Goal: Task Accomplishment & Management: Use online tool/utility

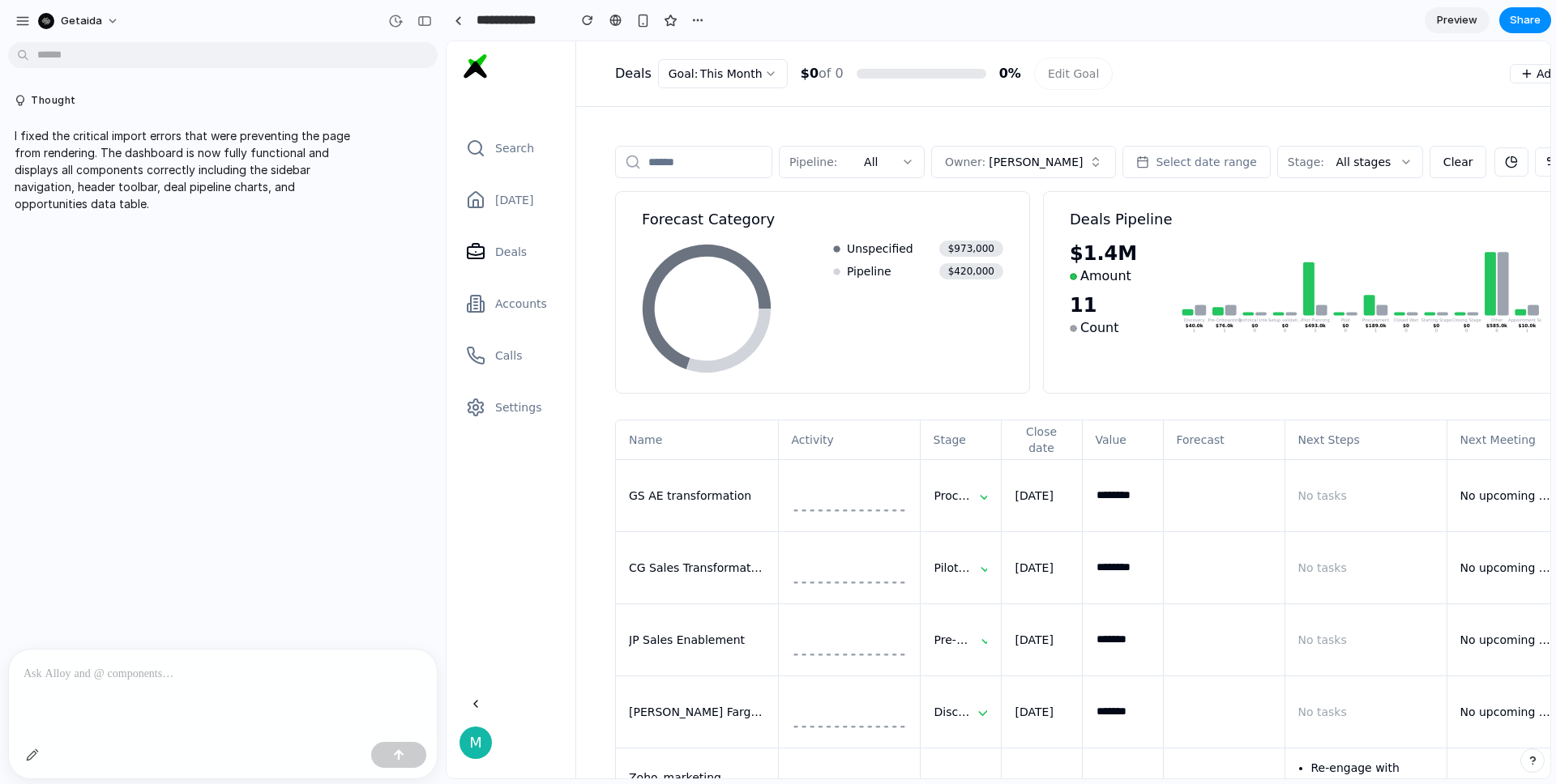
click at [109, 692] on div at bounding box center [223, 692] width 428 height 86
click at [317, 654] on p "**********" at bounding box center [223, 664] width 399 height 39
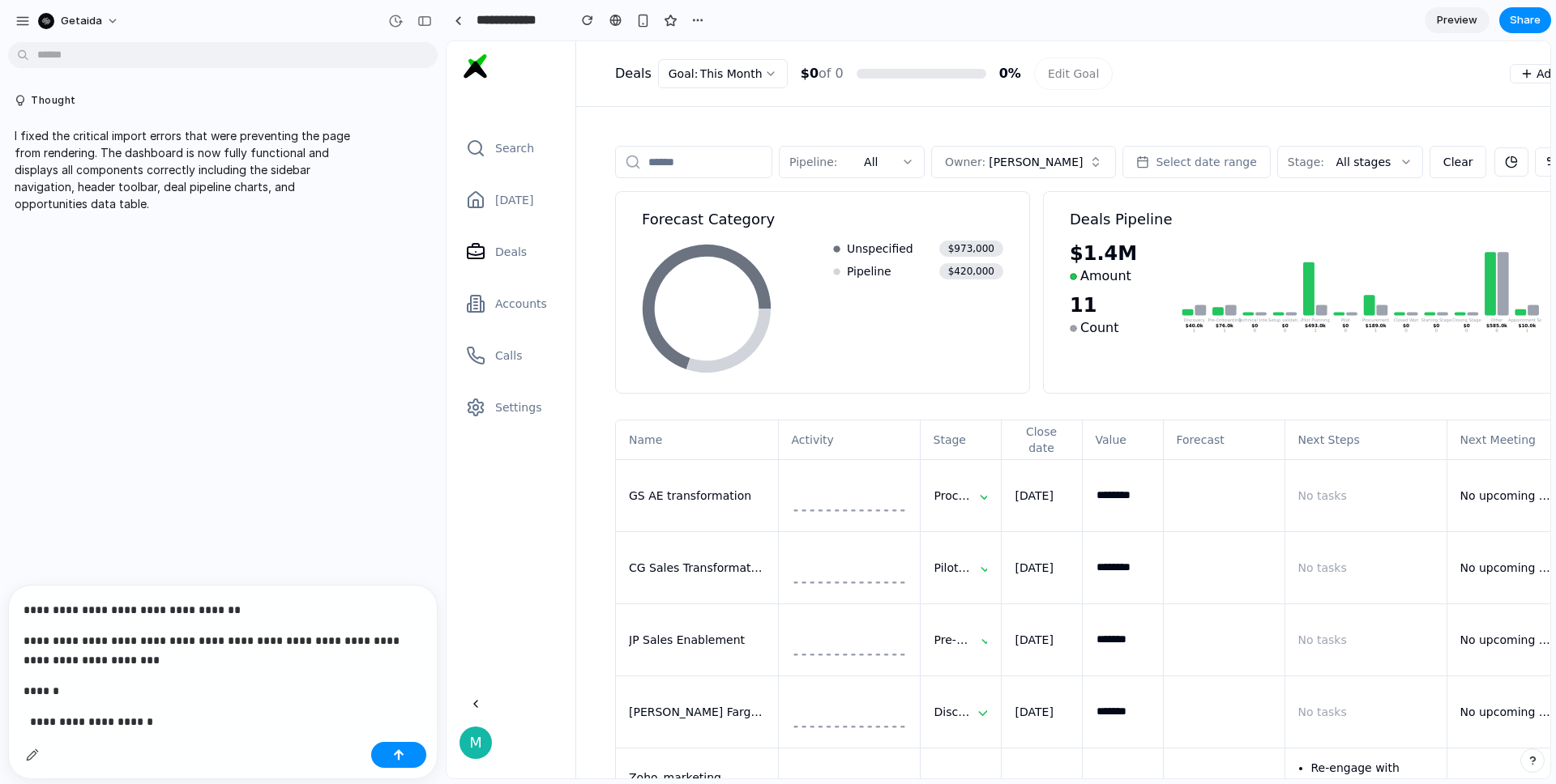
scroll to position [1001, 0]
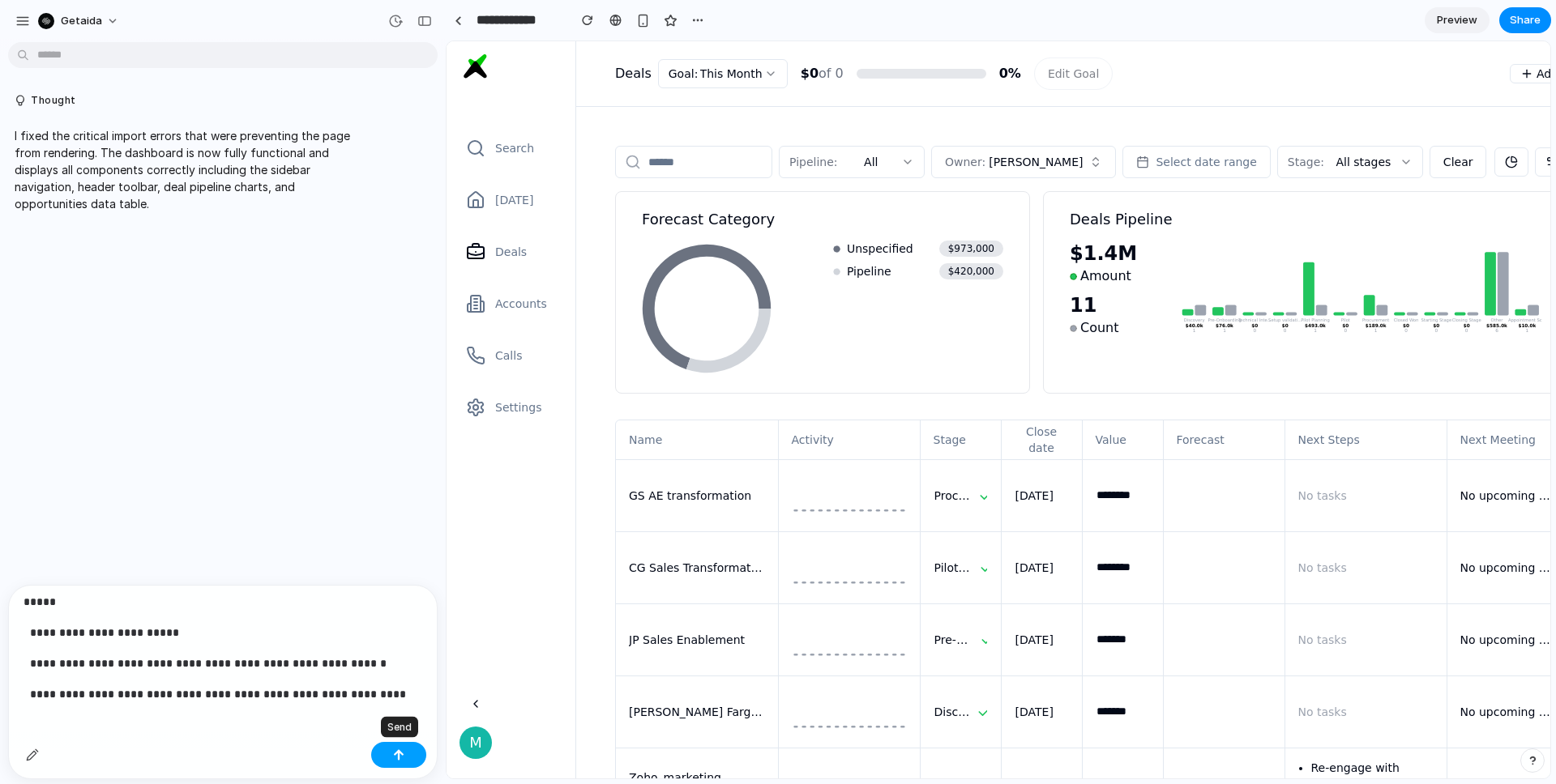
click at [404, 748] on button "button" at bounding box center [399, 755] width 55 height 26
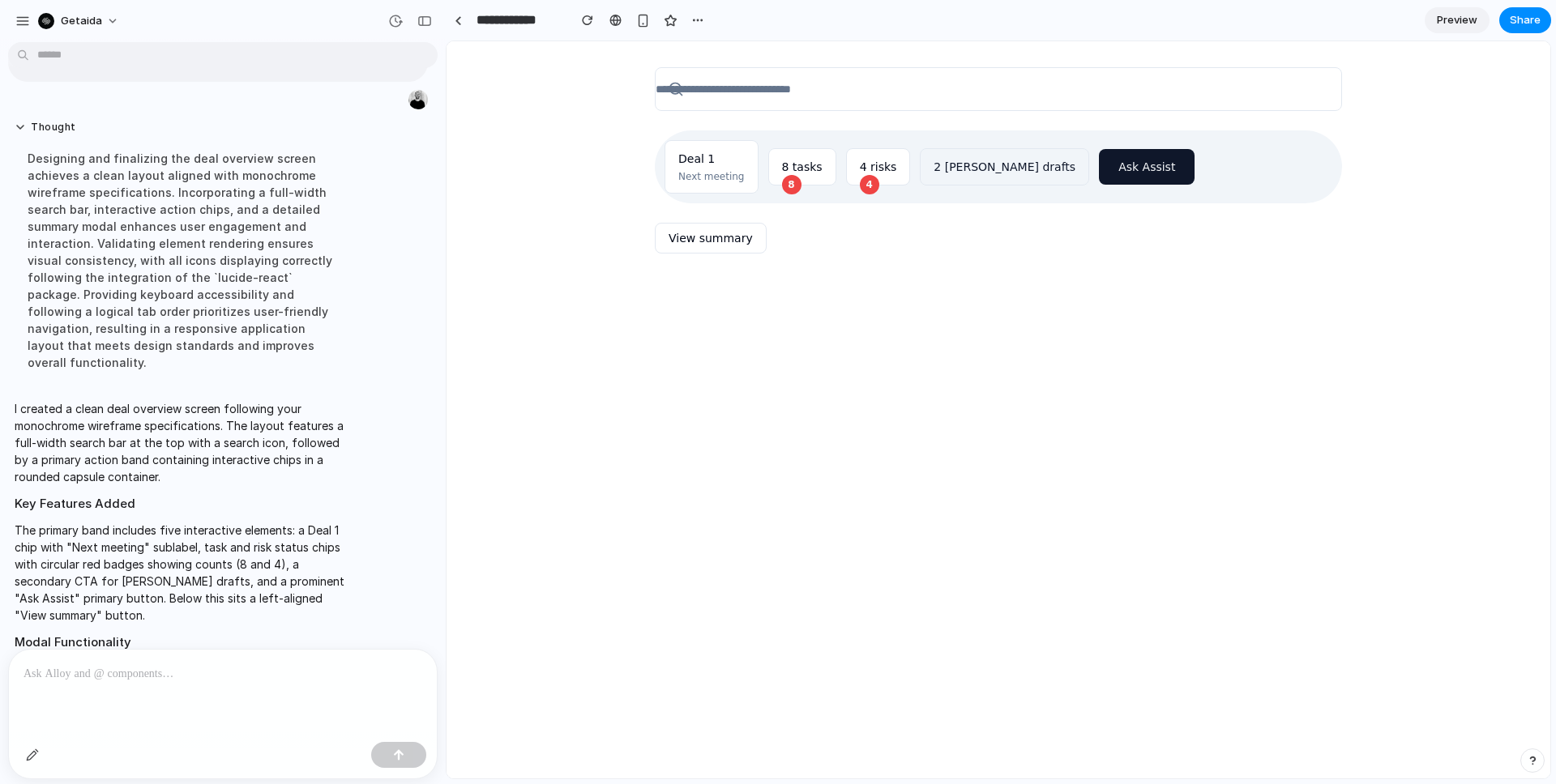
scroll to position [1203, 0]
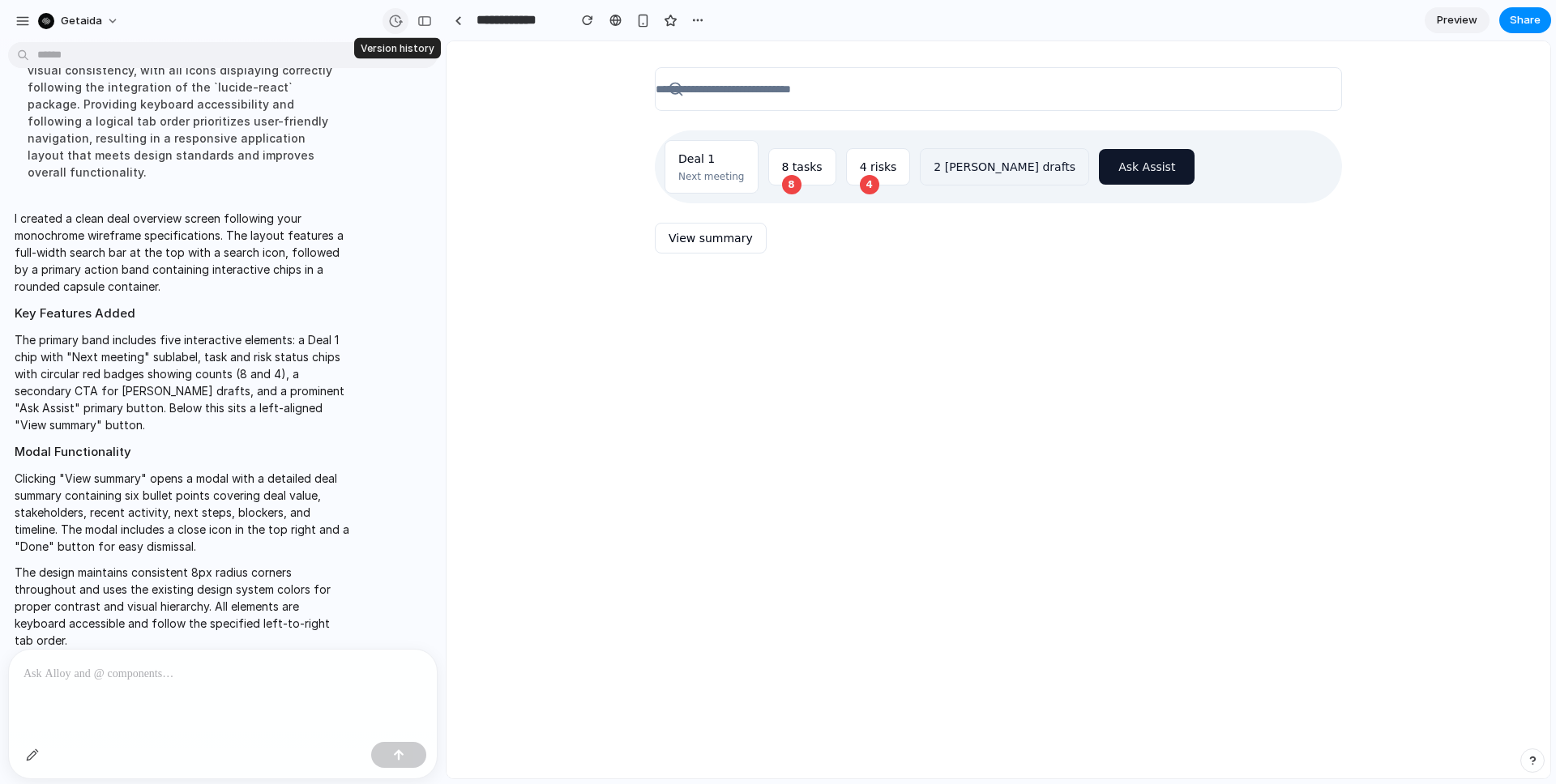
click at [395, 20] on div "button" at bounding box center [395, 21] width 14 height 14
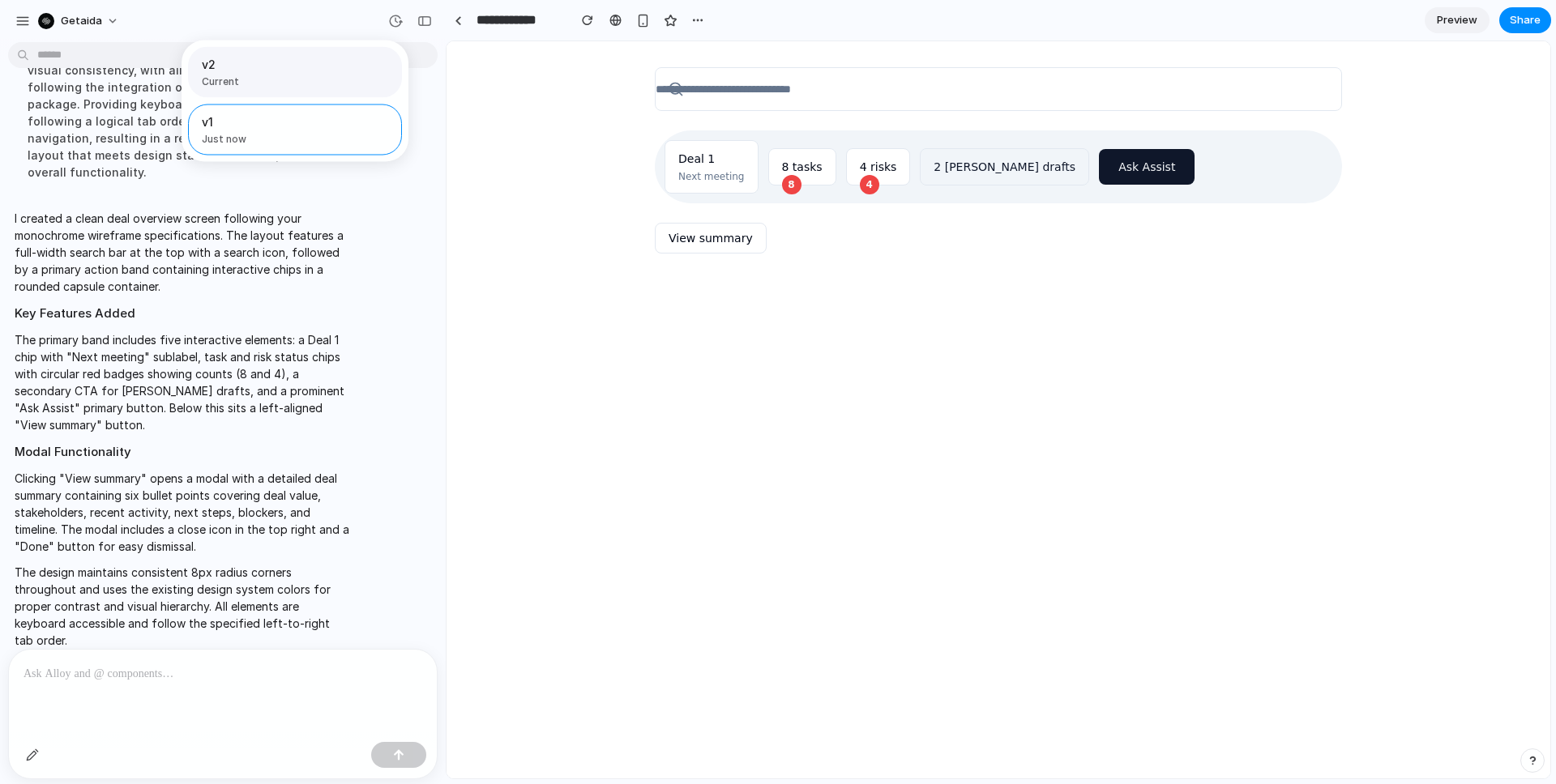
click at [300, 86] on span "Current" at bounding box center [290, 81] width 177 height 14
click at [287, 132] on div "v1 Just now" at bounding box center [259, 130] width 116 height 33
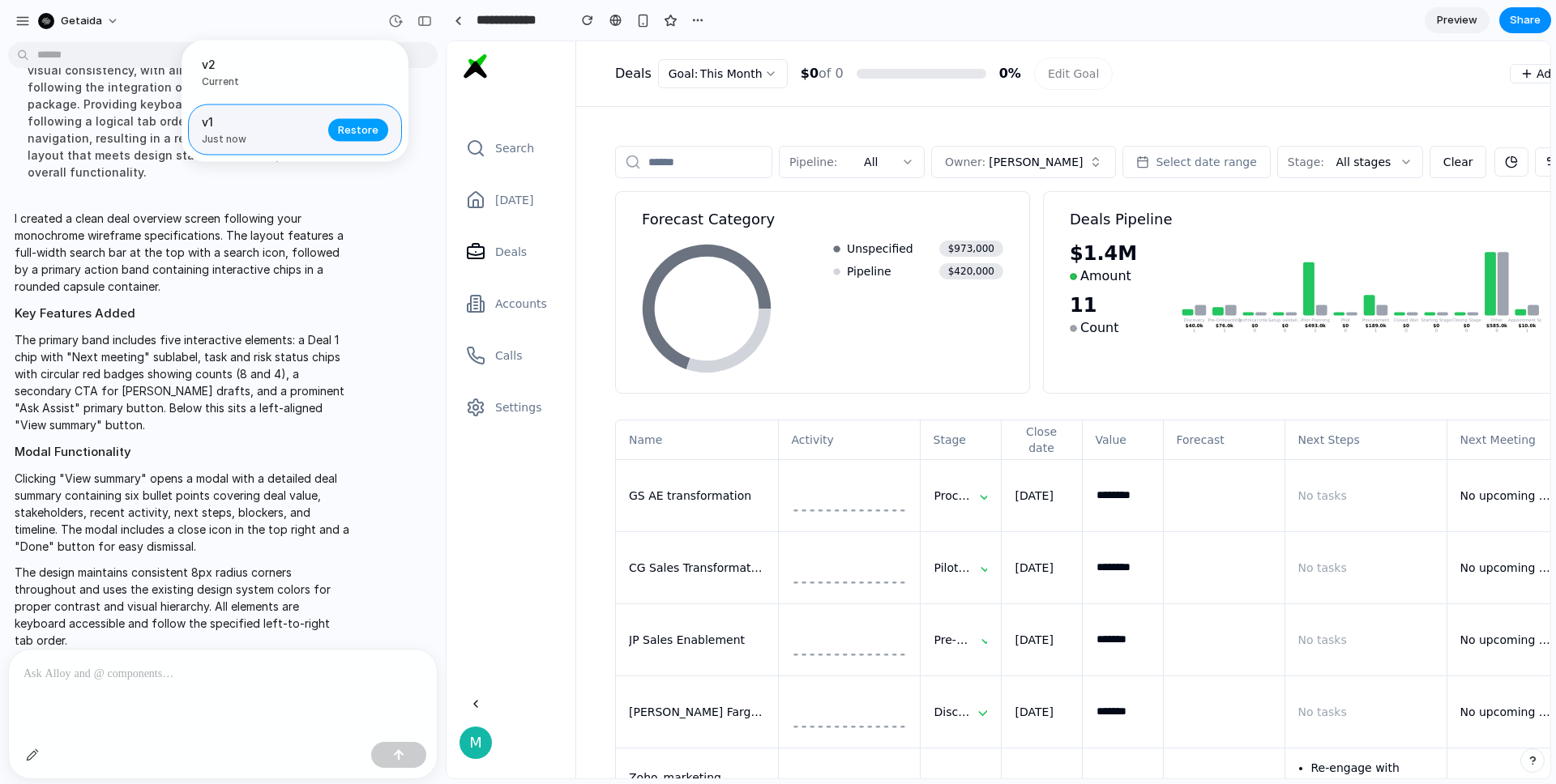
click at [358, 135] on span "Restore" at bounding box center [358, 129] width 41 height 16
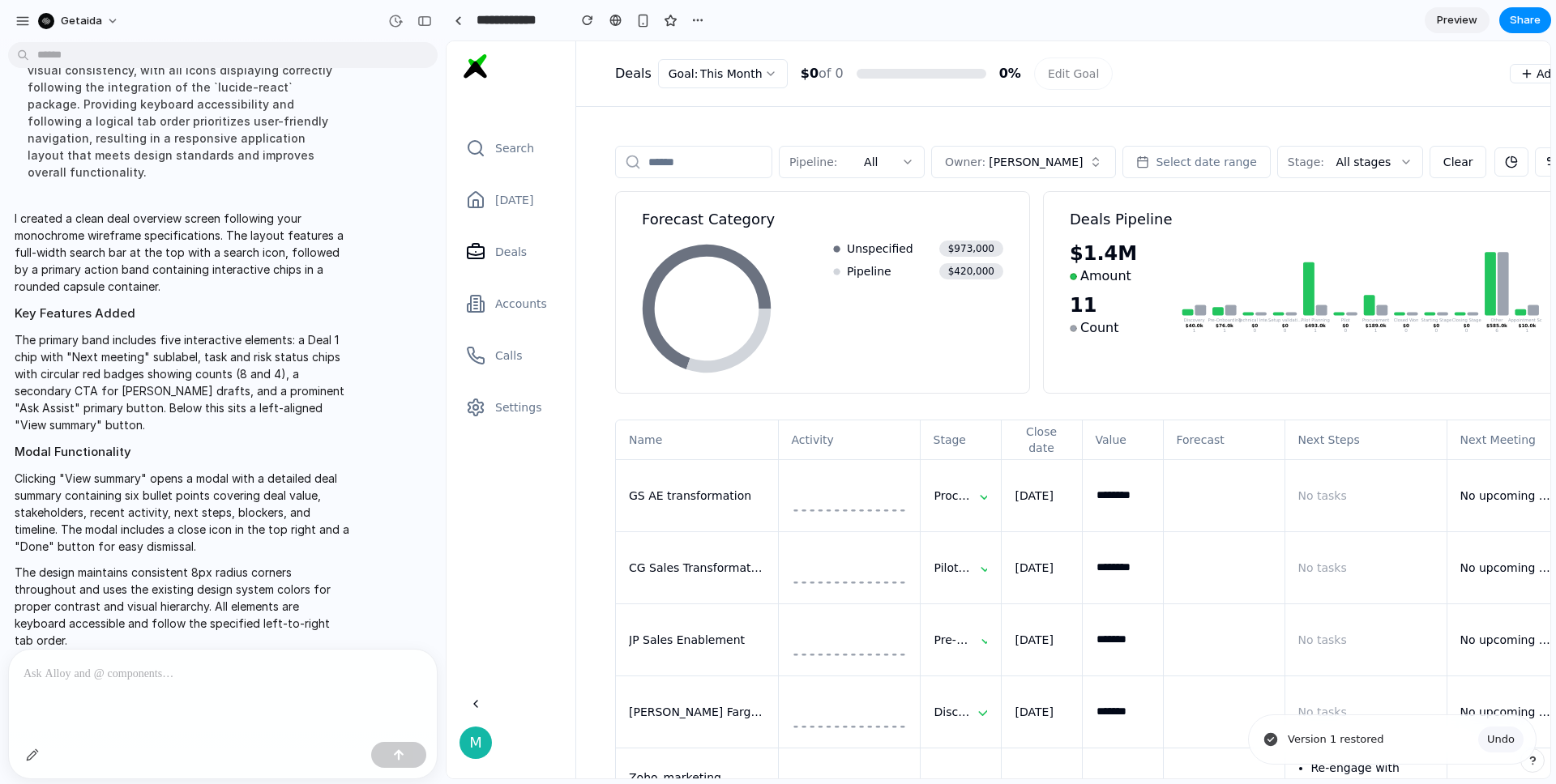
click at [139, 668] on p at bounding box center [223, 674] width 399 height 20
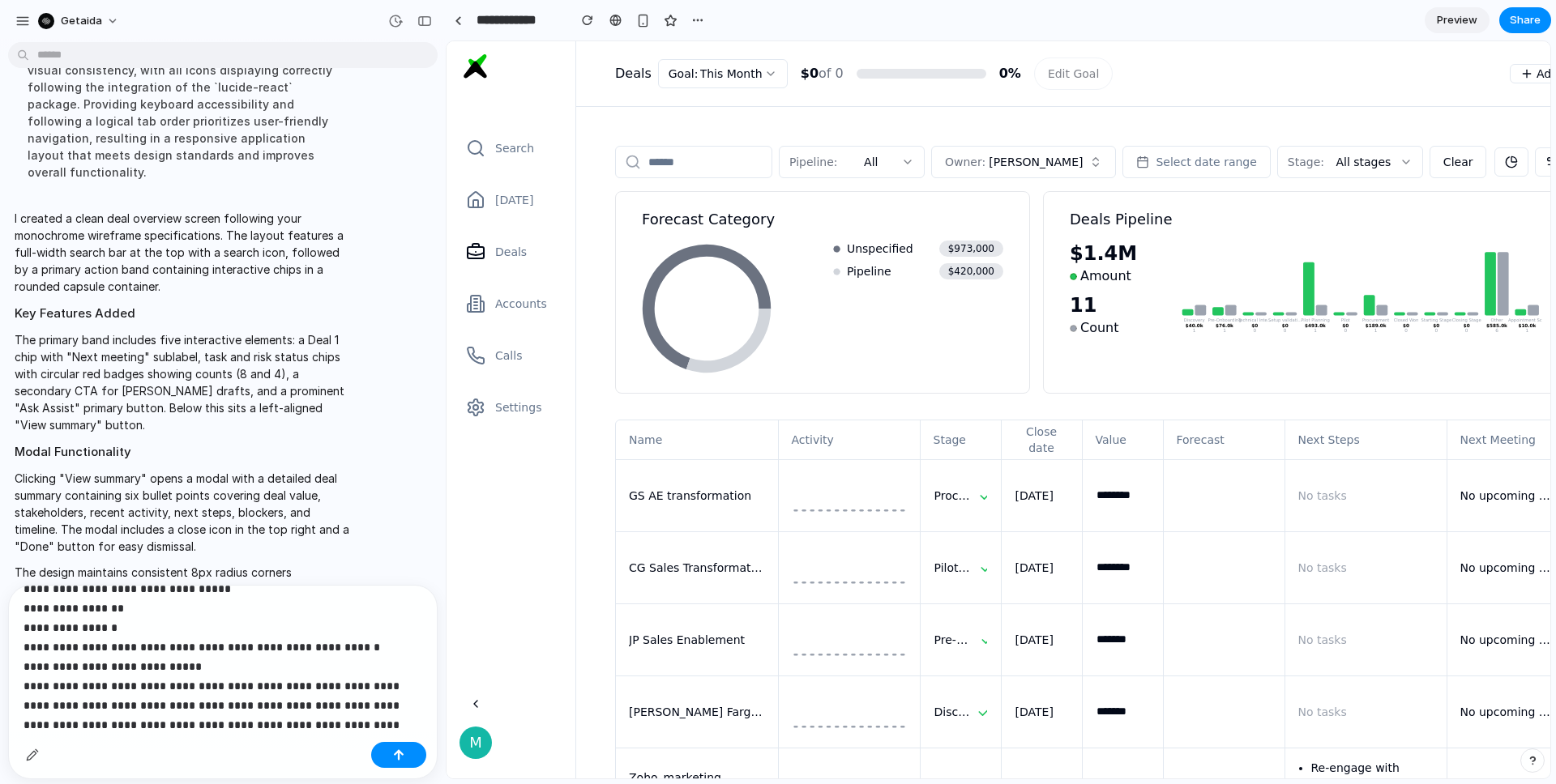
scroll to position [41, 0]
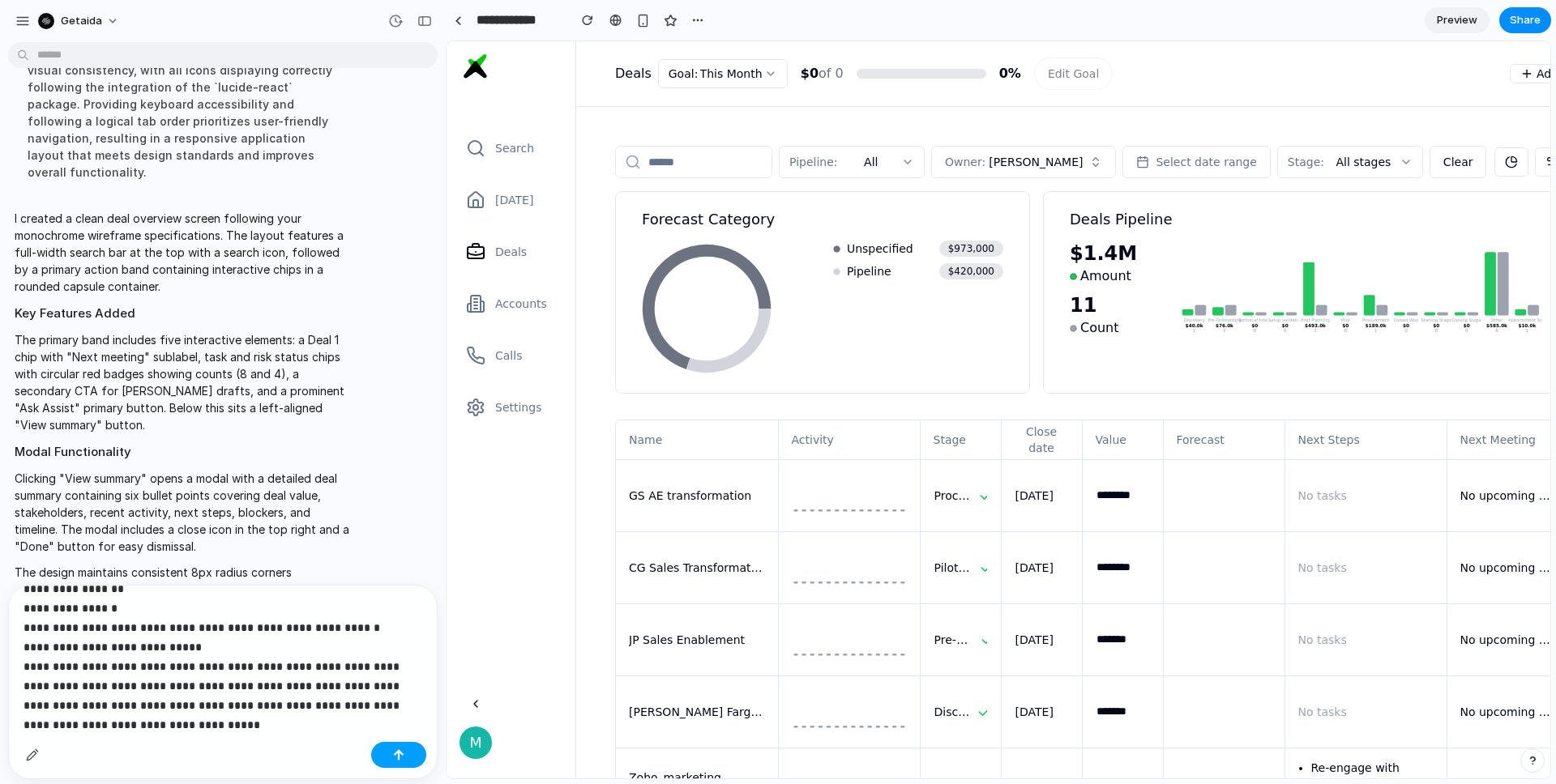
click at [385, 749] on button "button" at bounding box center [399, 755] width 55 height 26
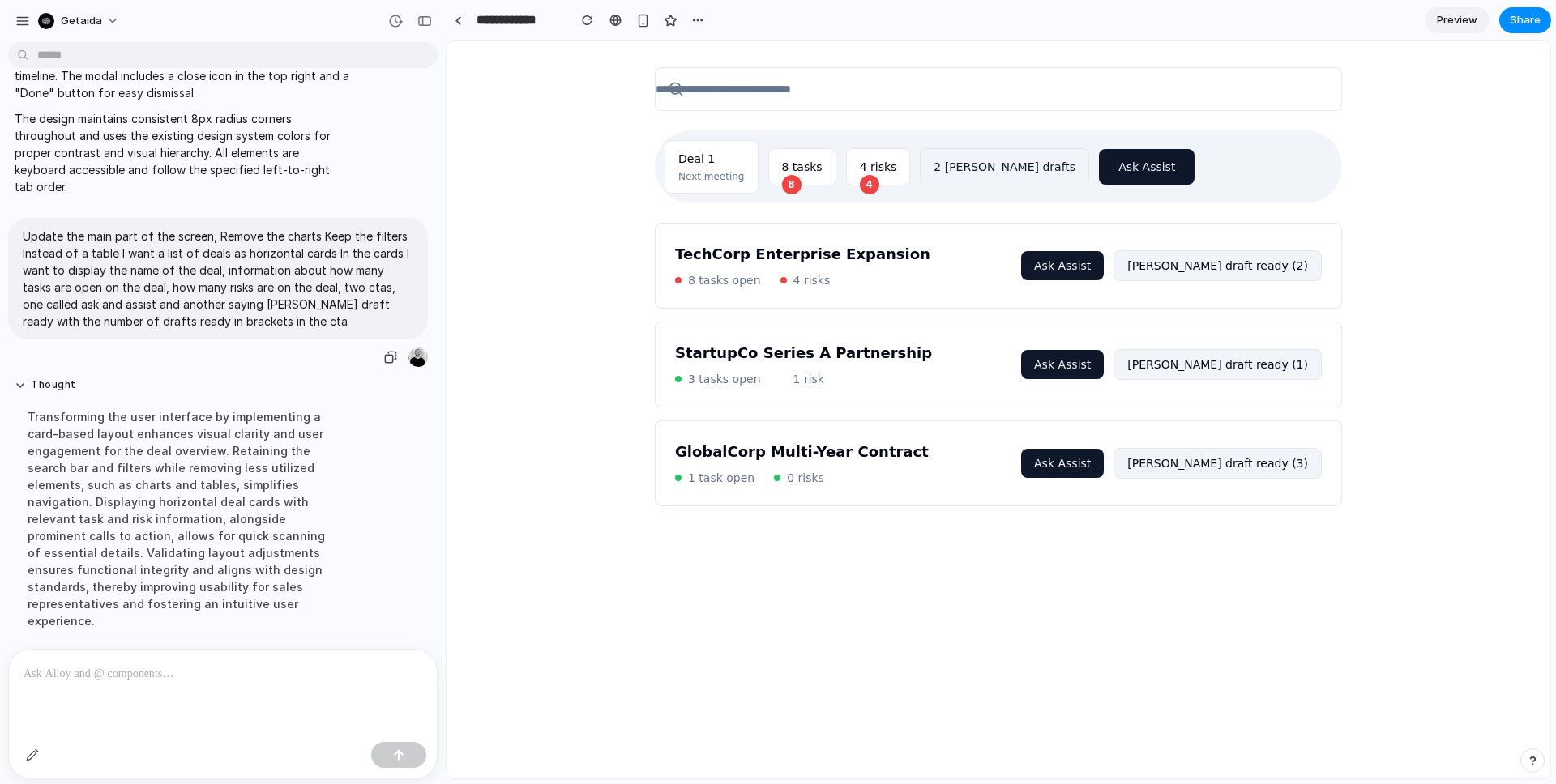
scroll to position [1408, 0]
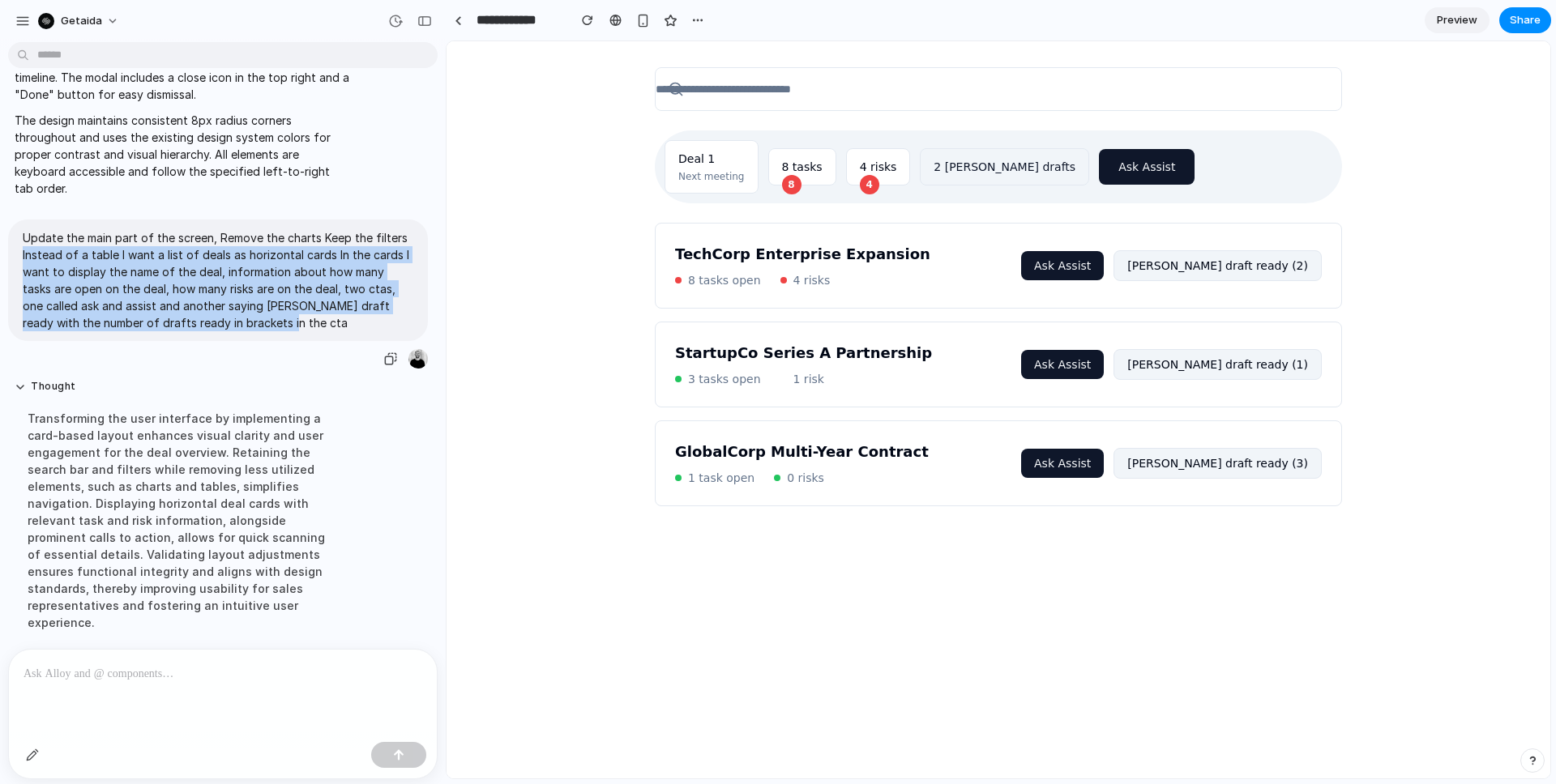
drag, startPoint x: 276, startPoint y: 322, endPoint x: 19, endPoint y: 255, distance: 265.6
click at [19, 255] on div "Update the main part of the screen, Remove the charts Keep the filters Instead …" at bounding box center [218, 280] width 420 height 121
copy p "Instead of a table I want a list of deals as horizontal cards In the cards I wa…"
click at [396, 15] on div "button" at bounding box center [395, 21] width 14 height 14
click at [345, 79] on span "Current" at bounding box center [290, 81] width 177 height 14
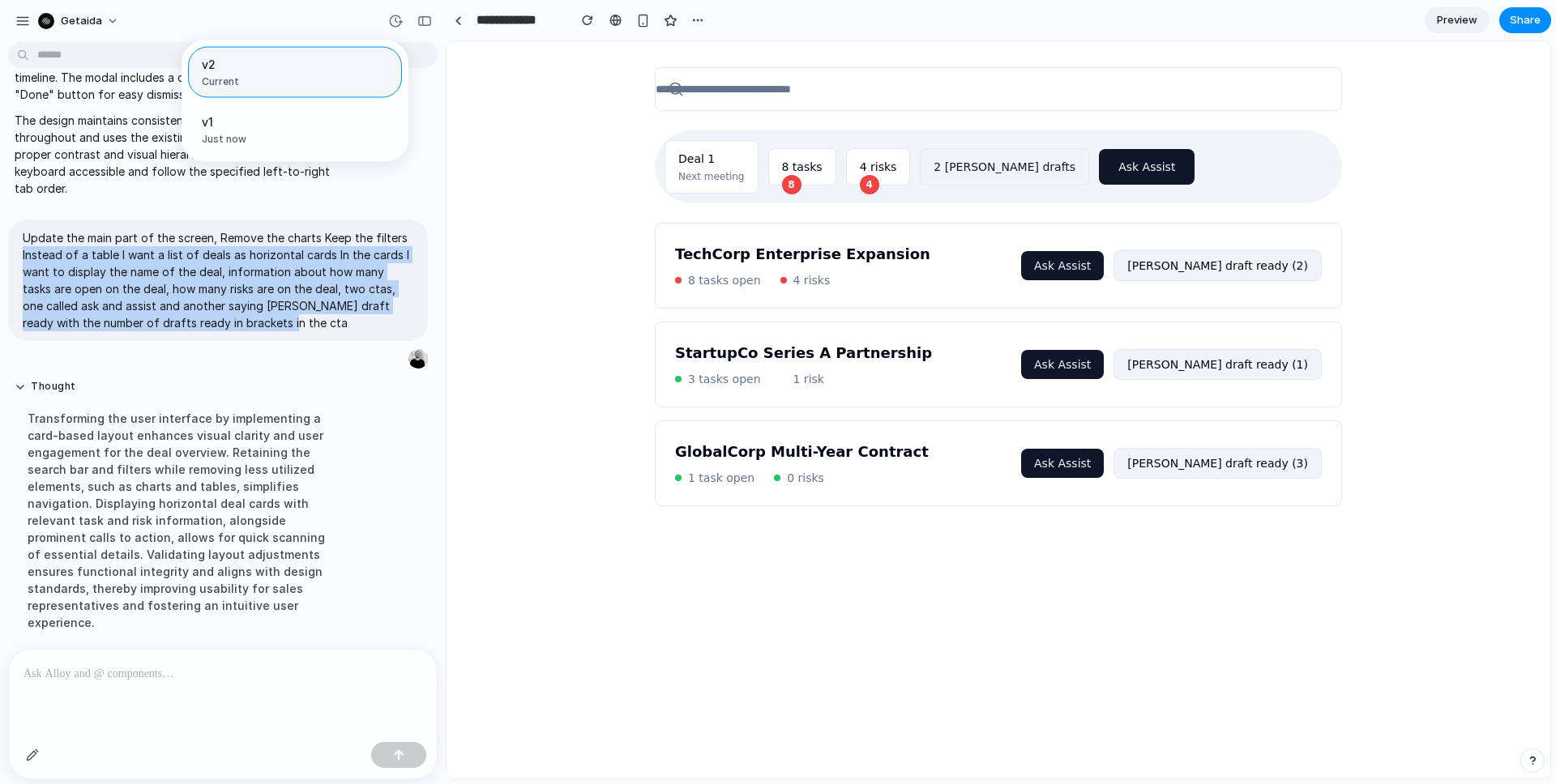
scroll to position [0, 0]
click at [338, 123] on button "Restore" at bounding box center [357, 130] width 60 height 23
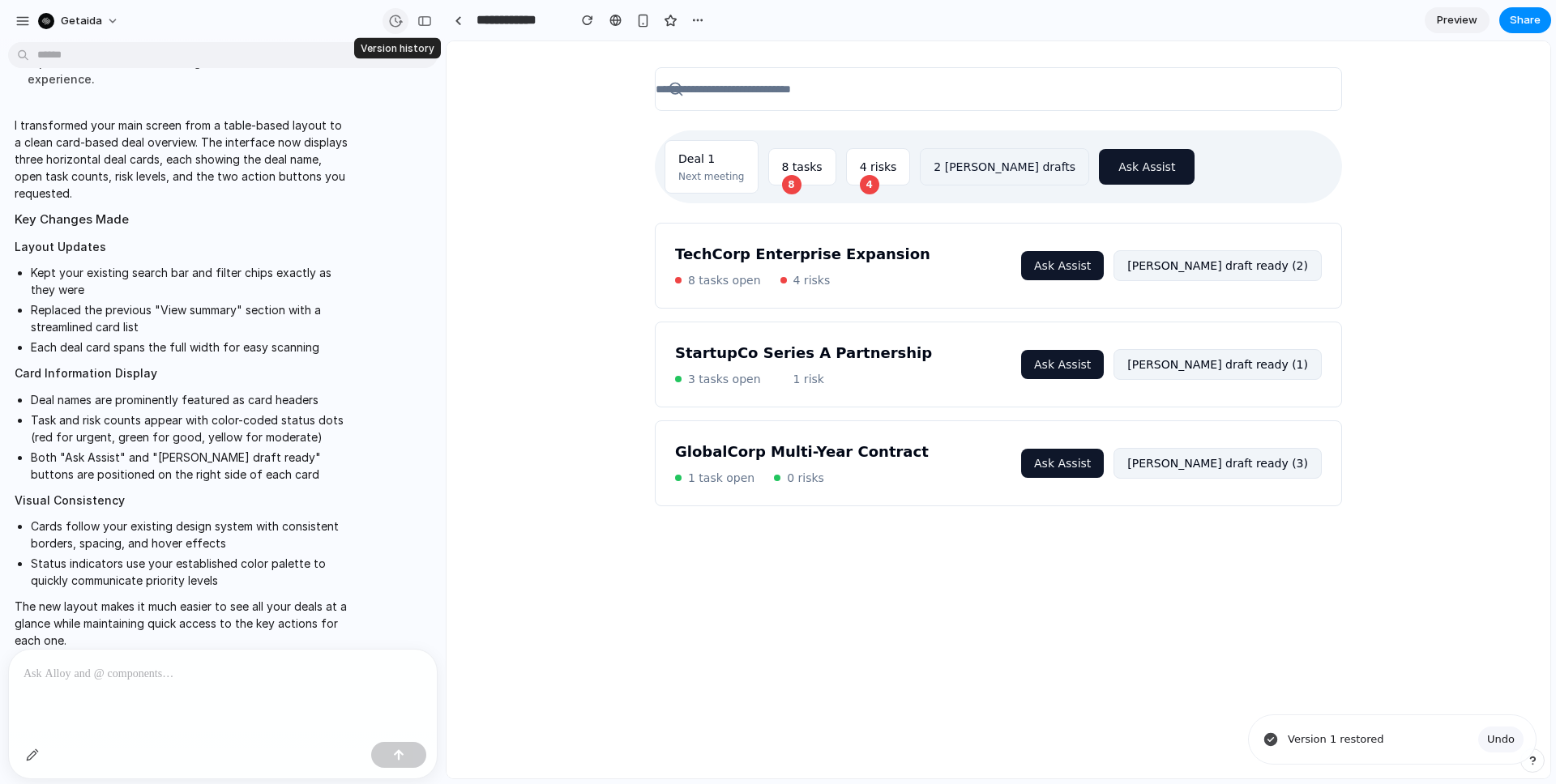
click at [385, 15] on button "button" at bounding box center [395, 21] width 26 height 26
click at [295, 80] on span "Current" at bounding box center [290, 81] width 177 height 14
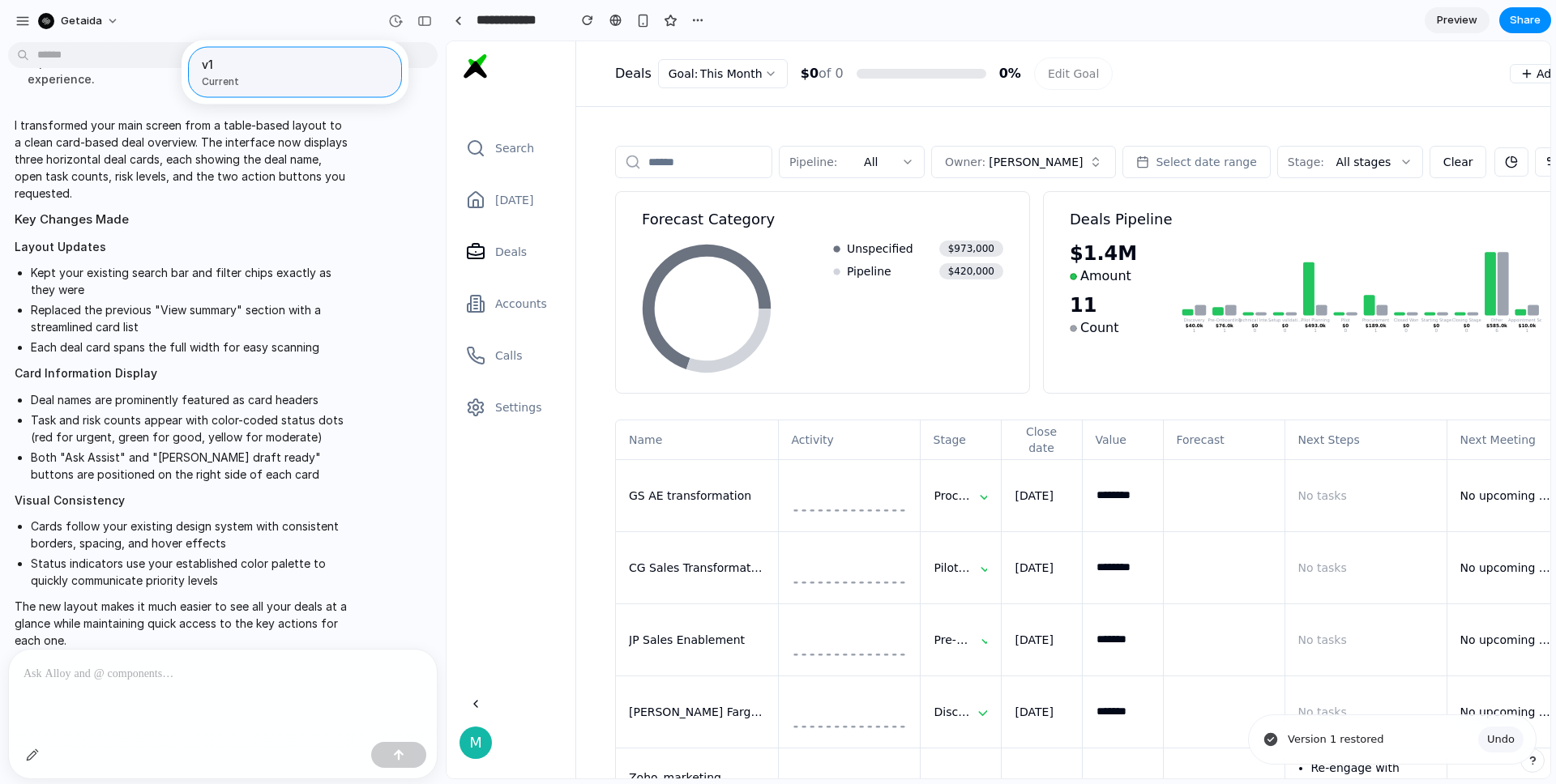
scroll to position [0, 0]
click at [301, 66] on span "v1" at bounding box center [290, 64] width 177 height 17
click at [38, 749] on div "v1 Current" at bounding box center [778, 392] width 1556 height 784
click at [34, 750] on div "button" at bounding box center [32, 756] width 13 height 13
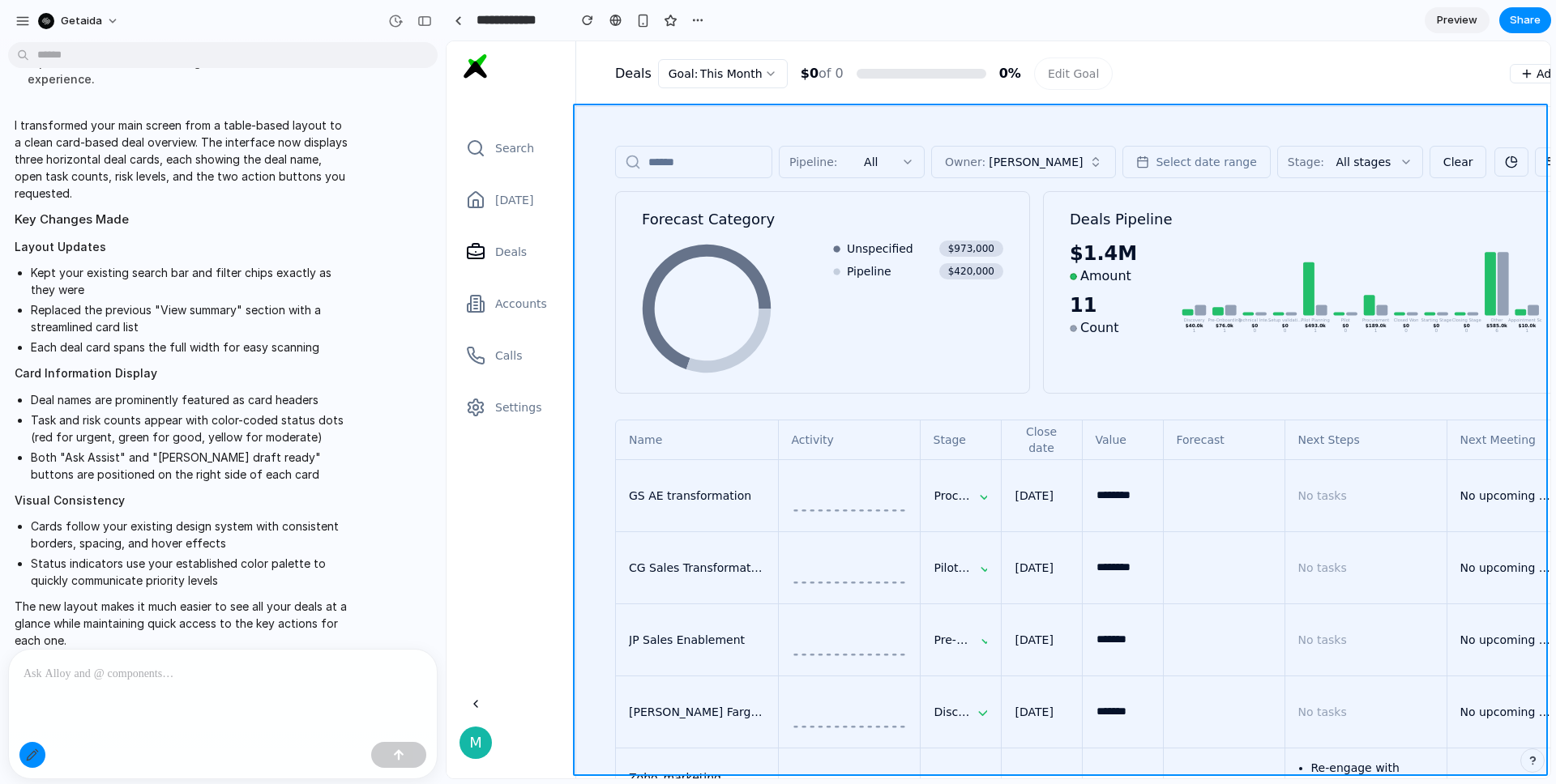
click at [600, 409] on div at bounding box center [998, 410] width 1102 height 737
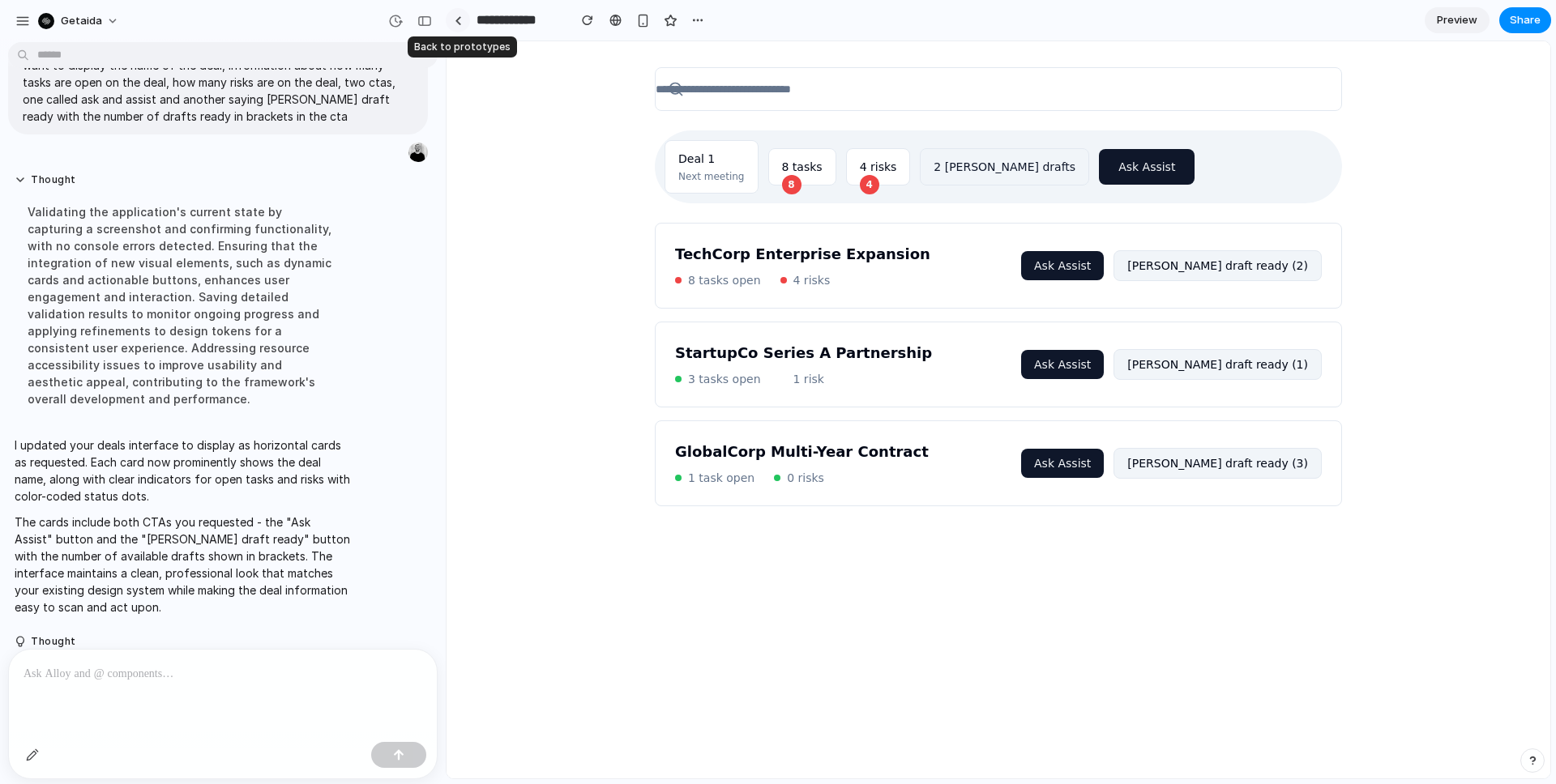
click at [462, 20] on link at bounding box center [458, 21] width 25 height 25
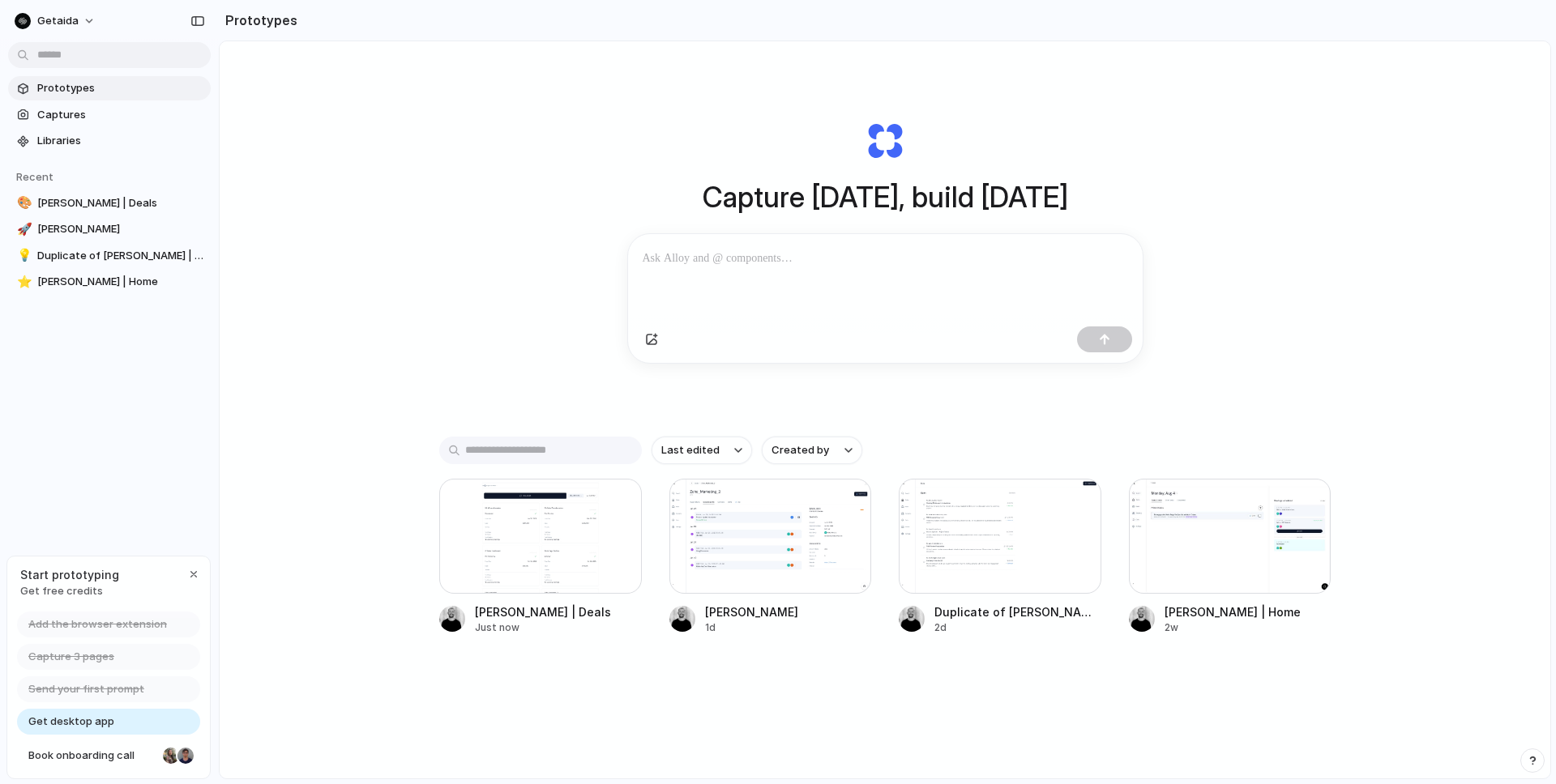
click at [706, 241] on div at bounding box center [885, 276] width 514 height 86
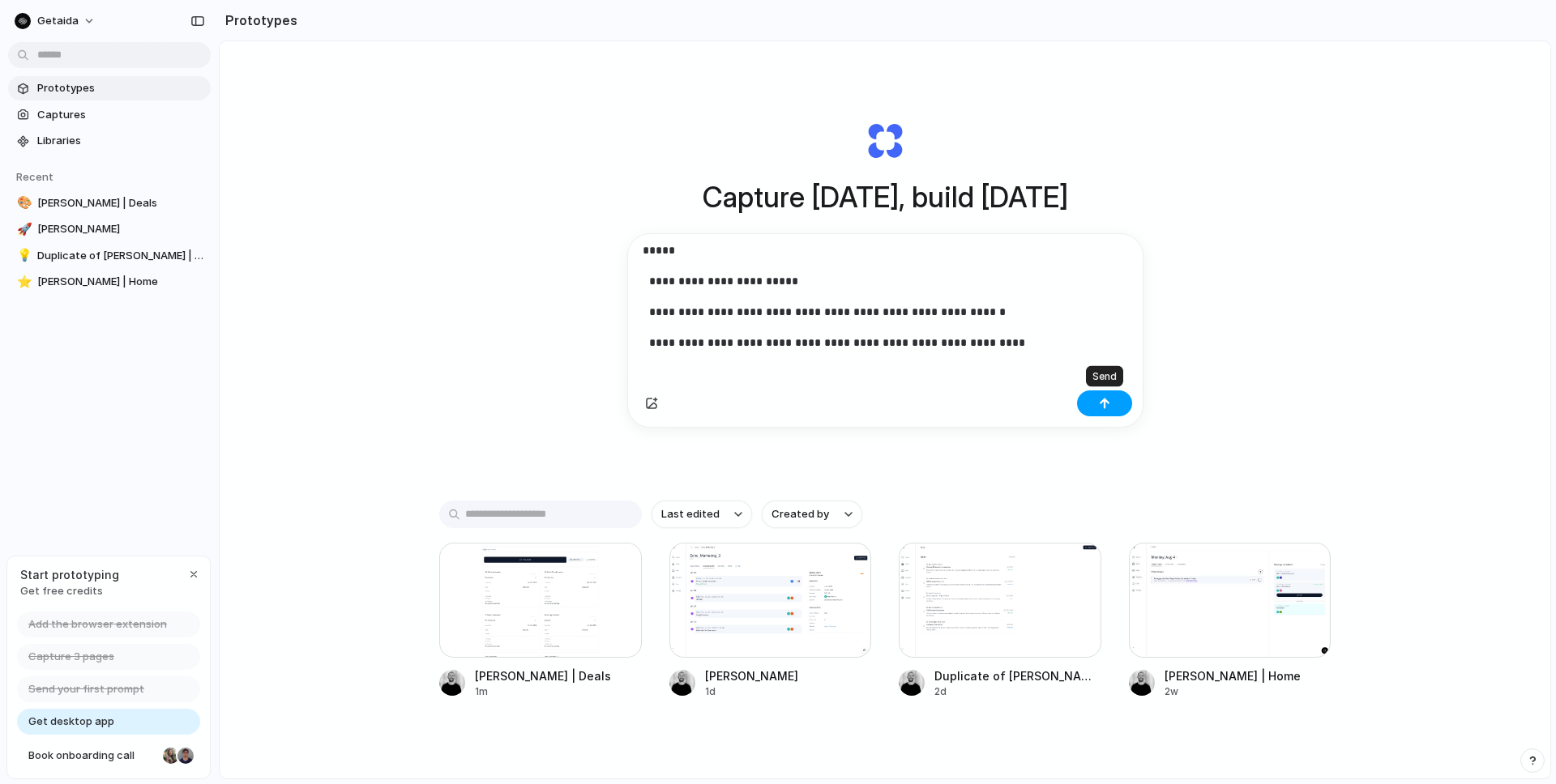
click at [1102, 401] on div "button" at bounding box center [1104, 403] width 11 height 11
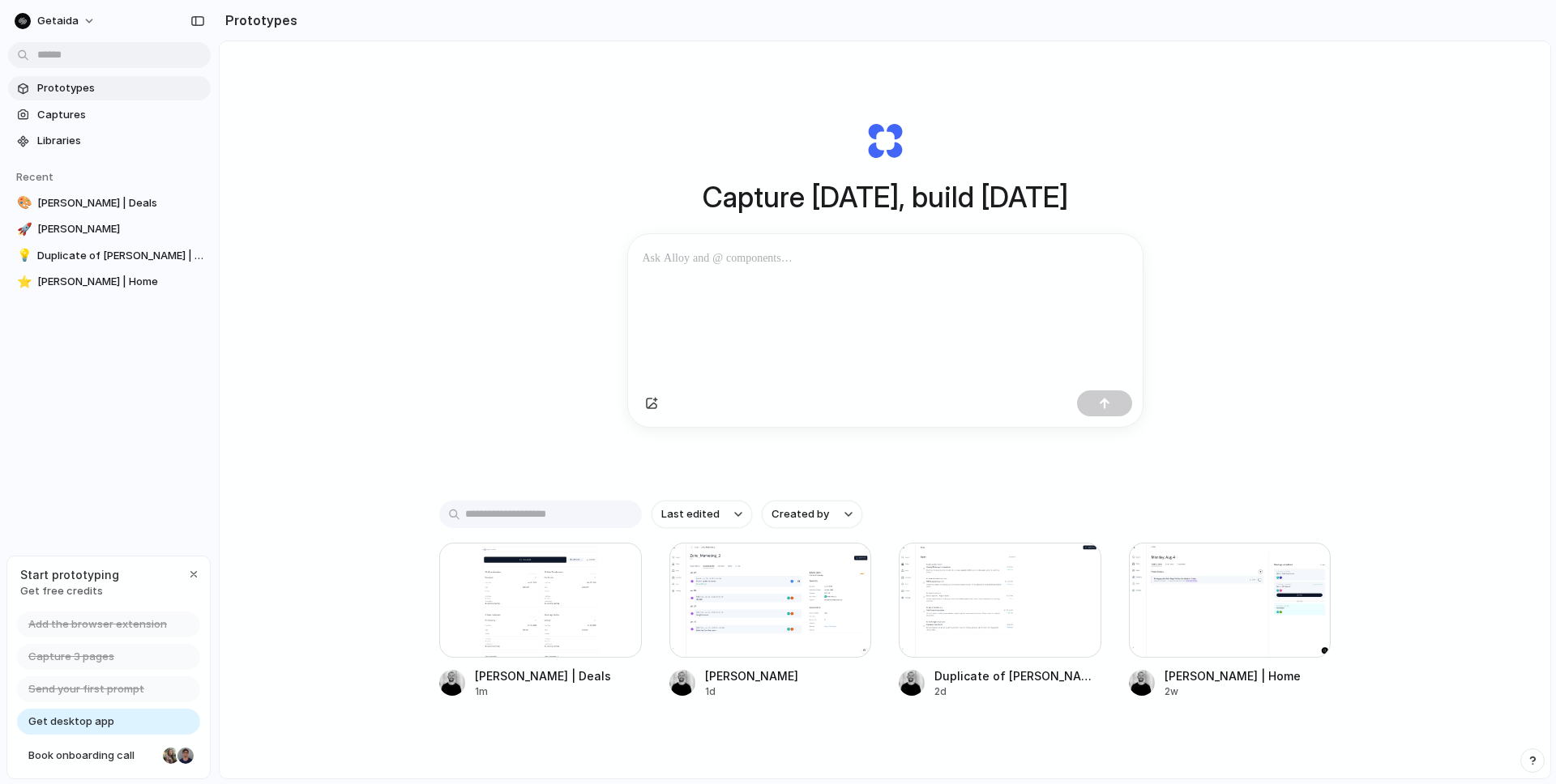
scroll to position [0, 0]
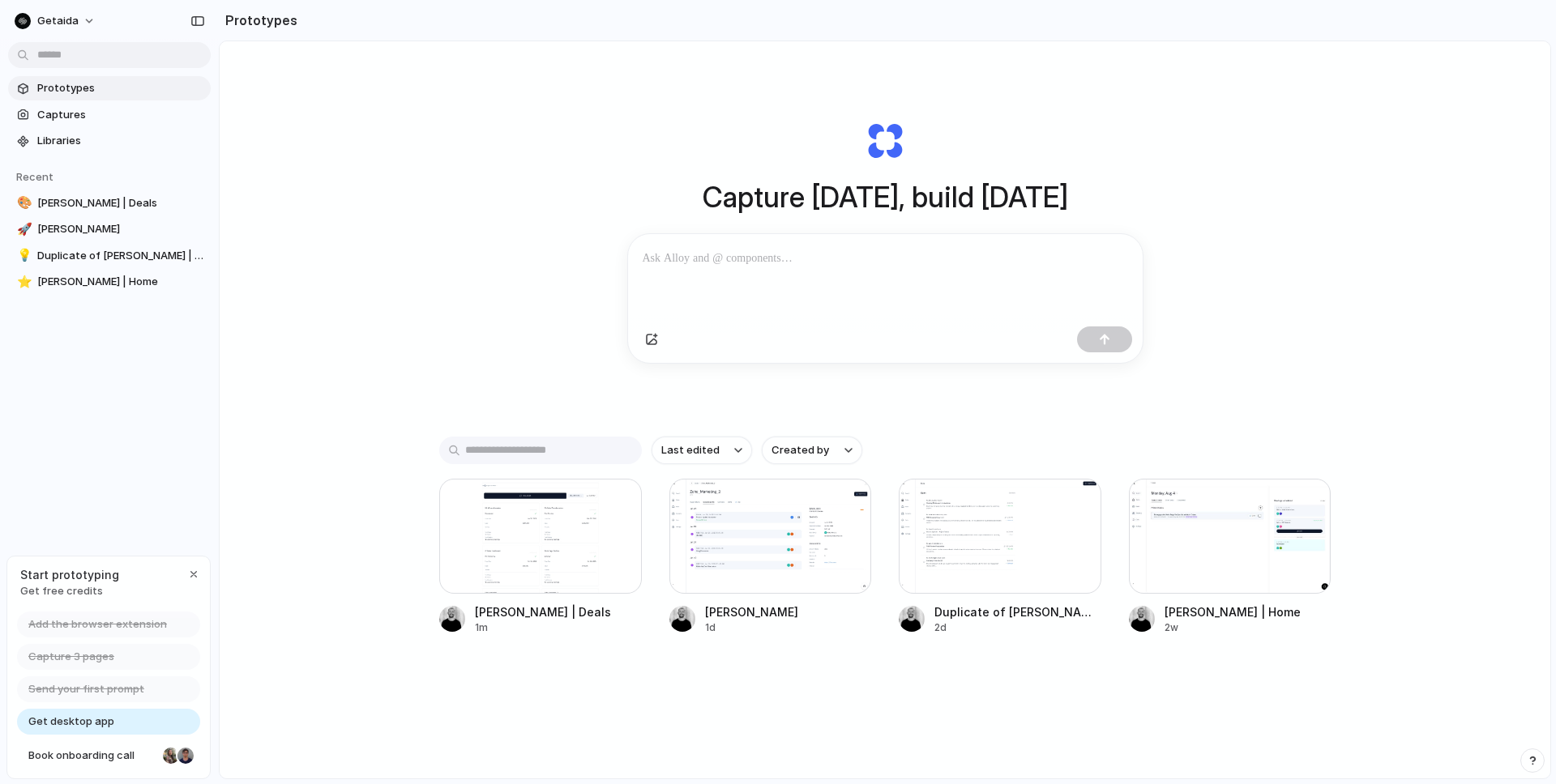
click at [780, 288] on div at bounding box center [885, 276] width 514 height 86
click at [65, 115] on span "Captures" at bounding box center [120, 115] width 167 height 16
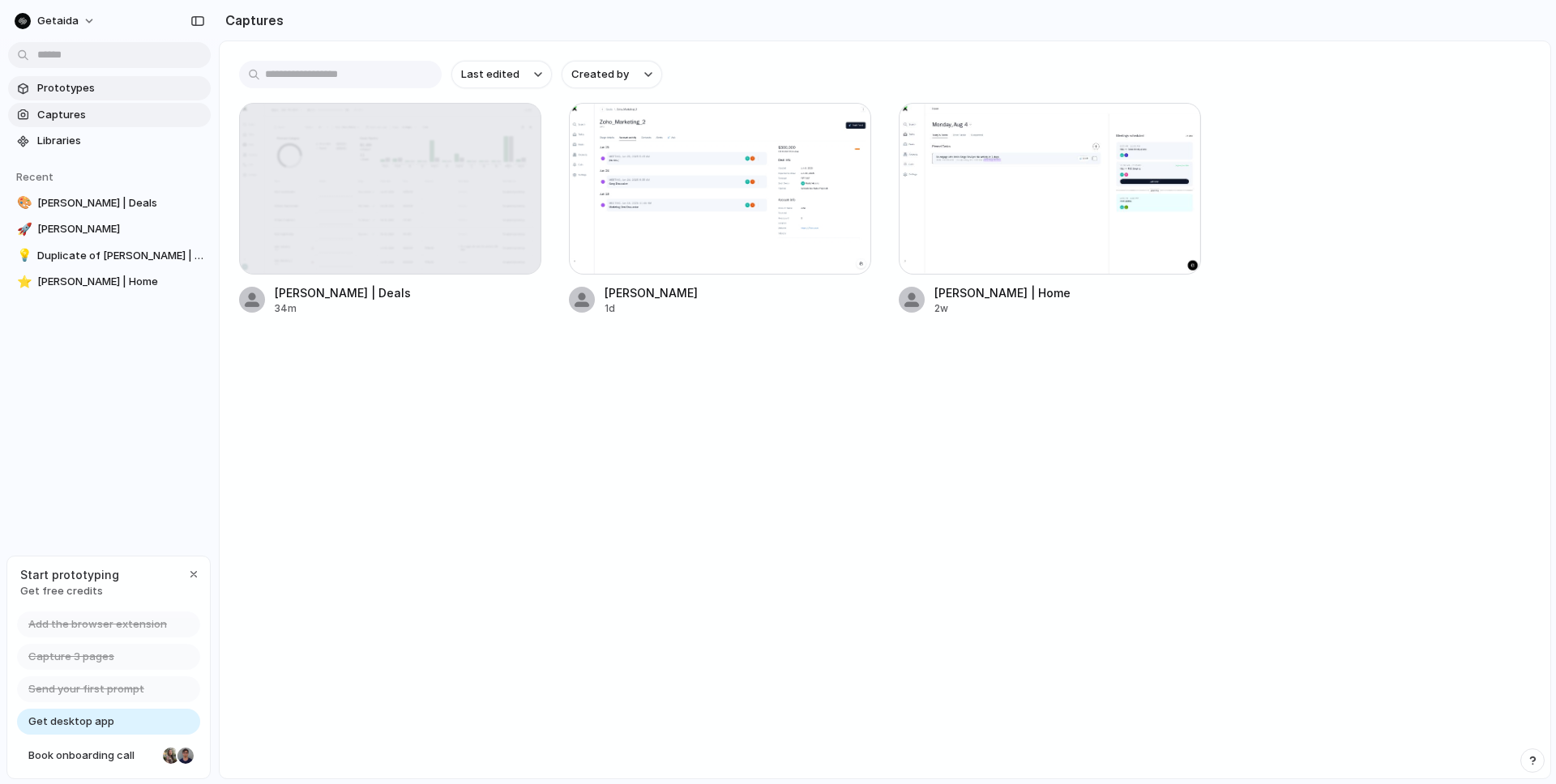
click at [76, 87] on span "Prototypes" at bounding box center [120, 88] width 167 height 16
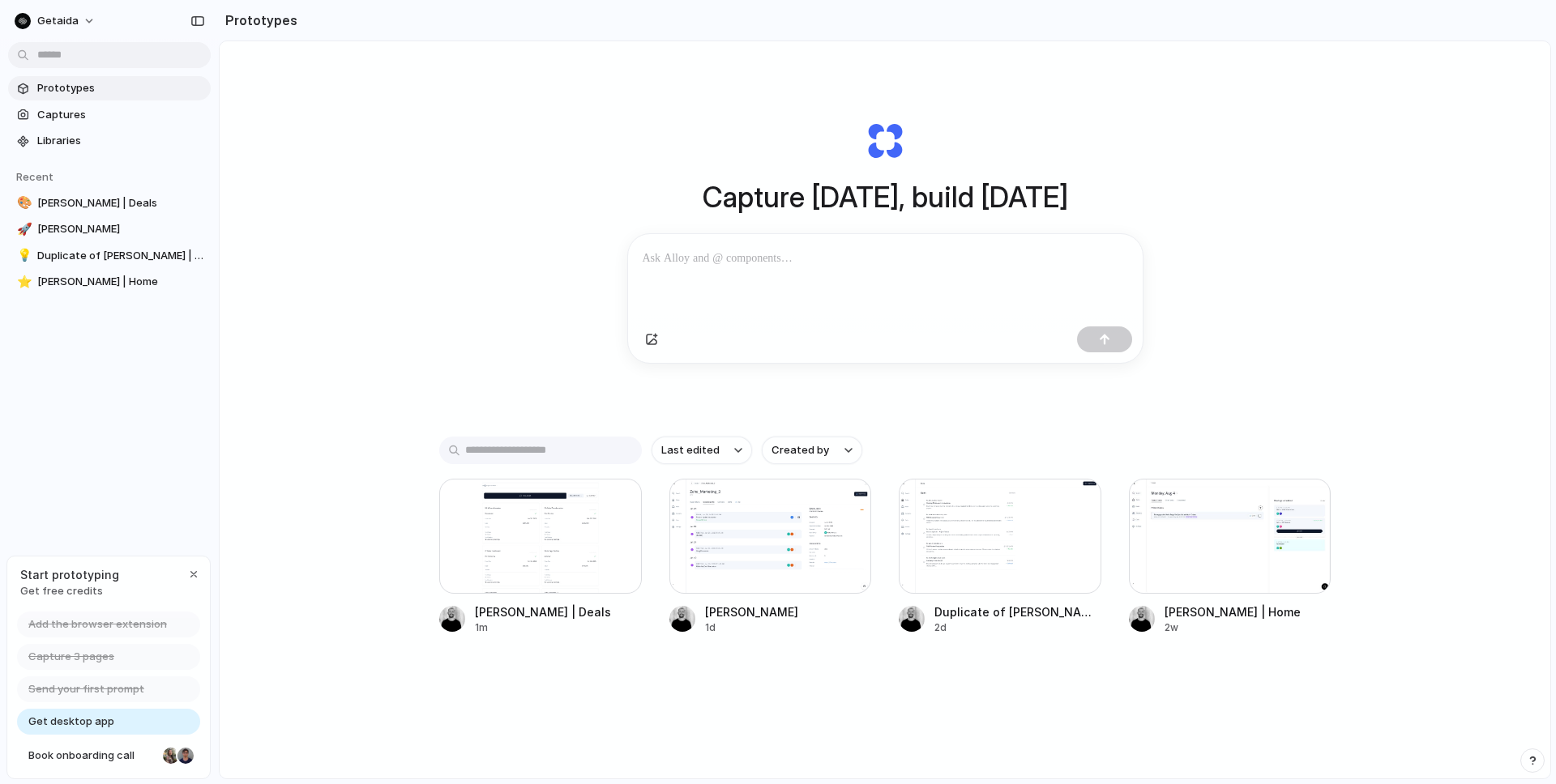
scroll to position [962, 0]
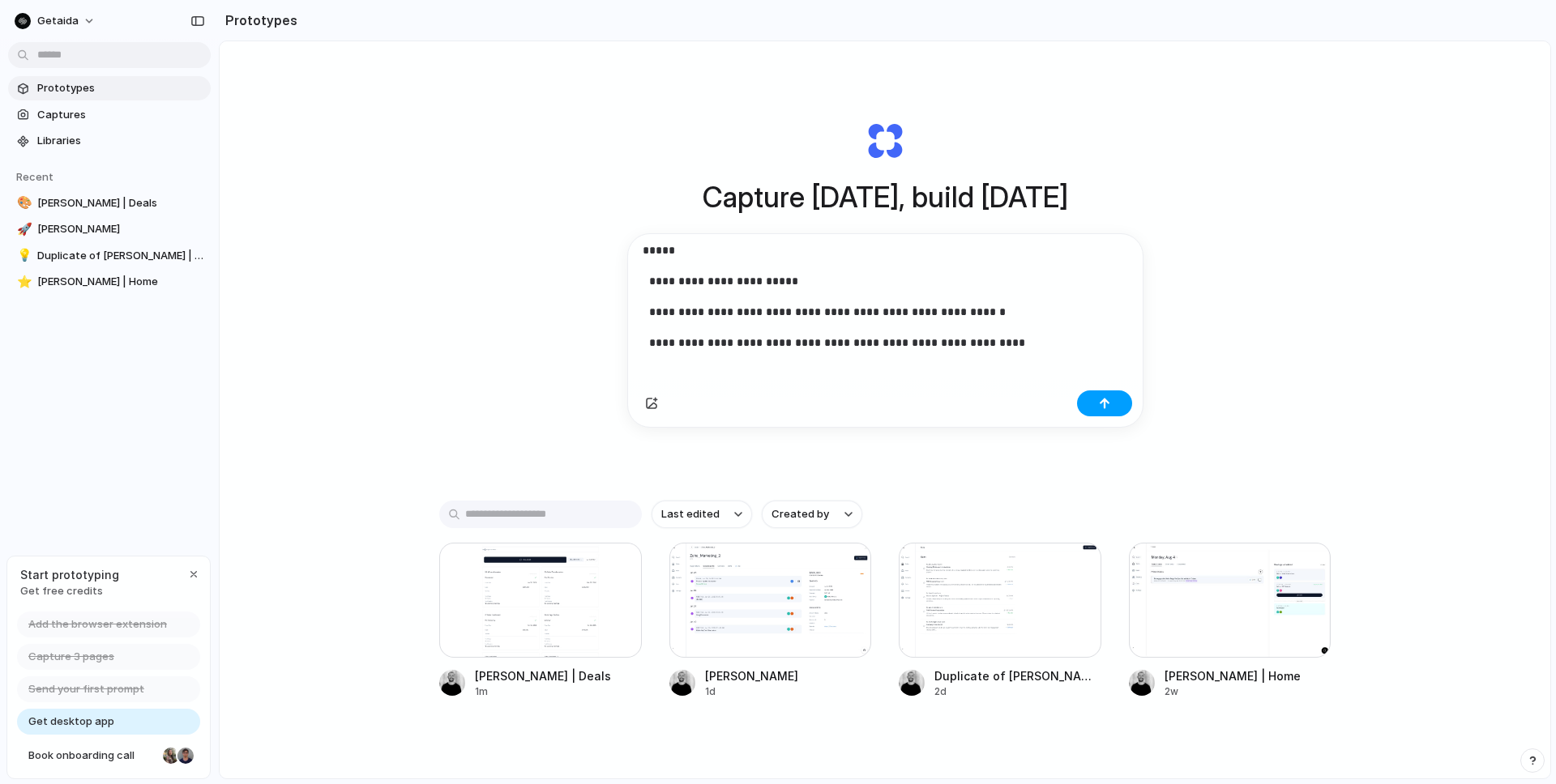
click at [1099, 404] on div "button" at bounding box center [1104, 403] width 11 height 11
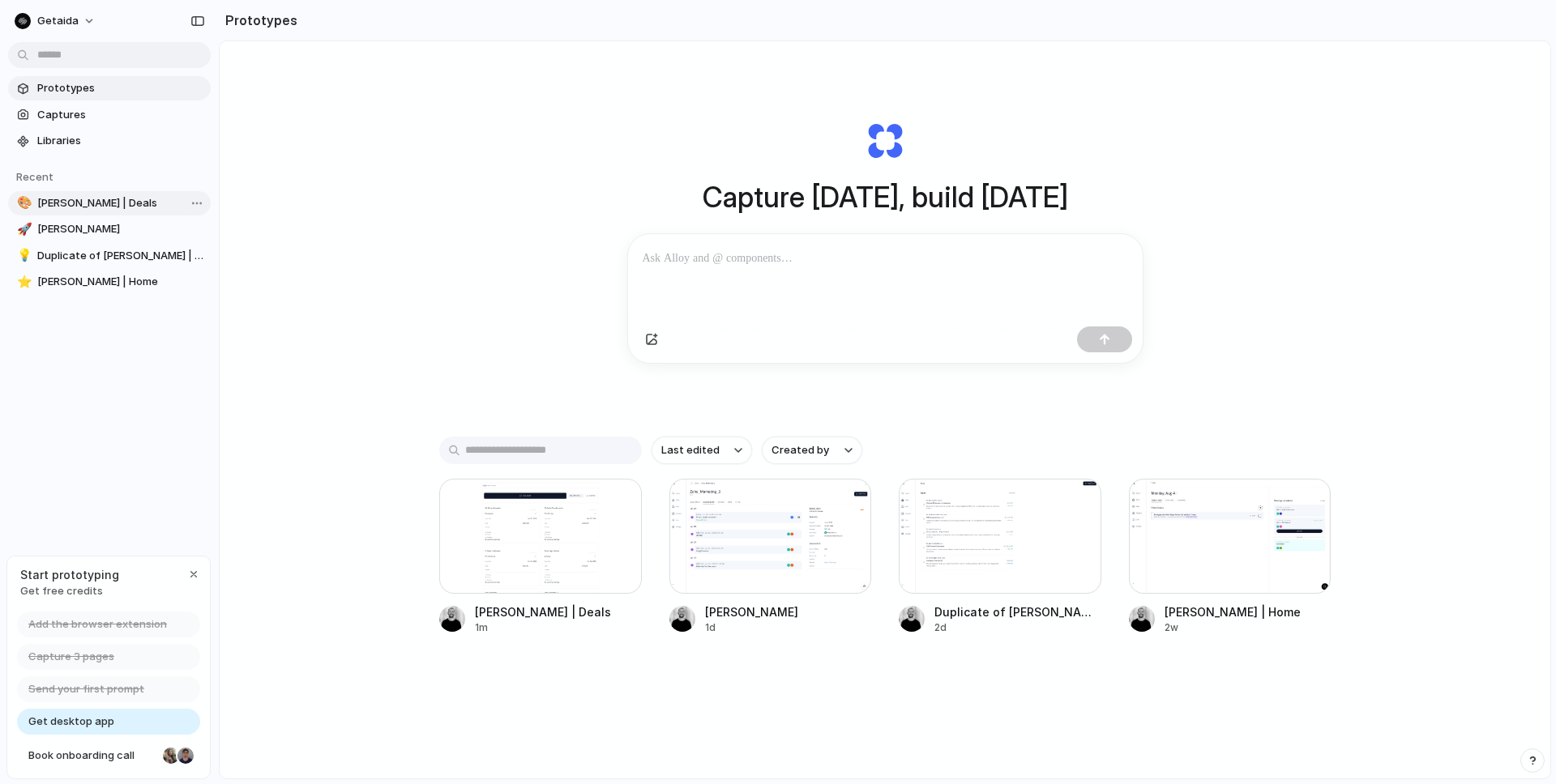
click at [103, 204] on span "Aida | Deals" at bounding box center [120, 203] width 167 height 16
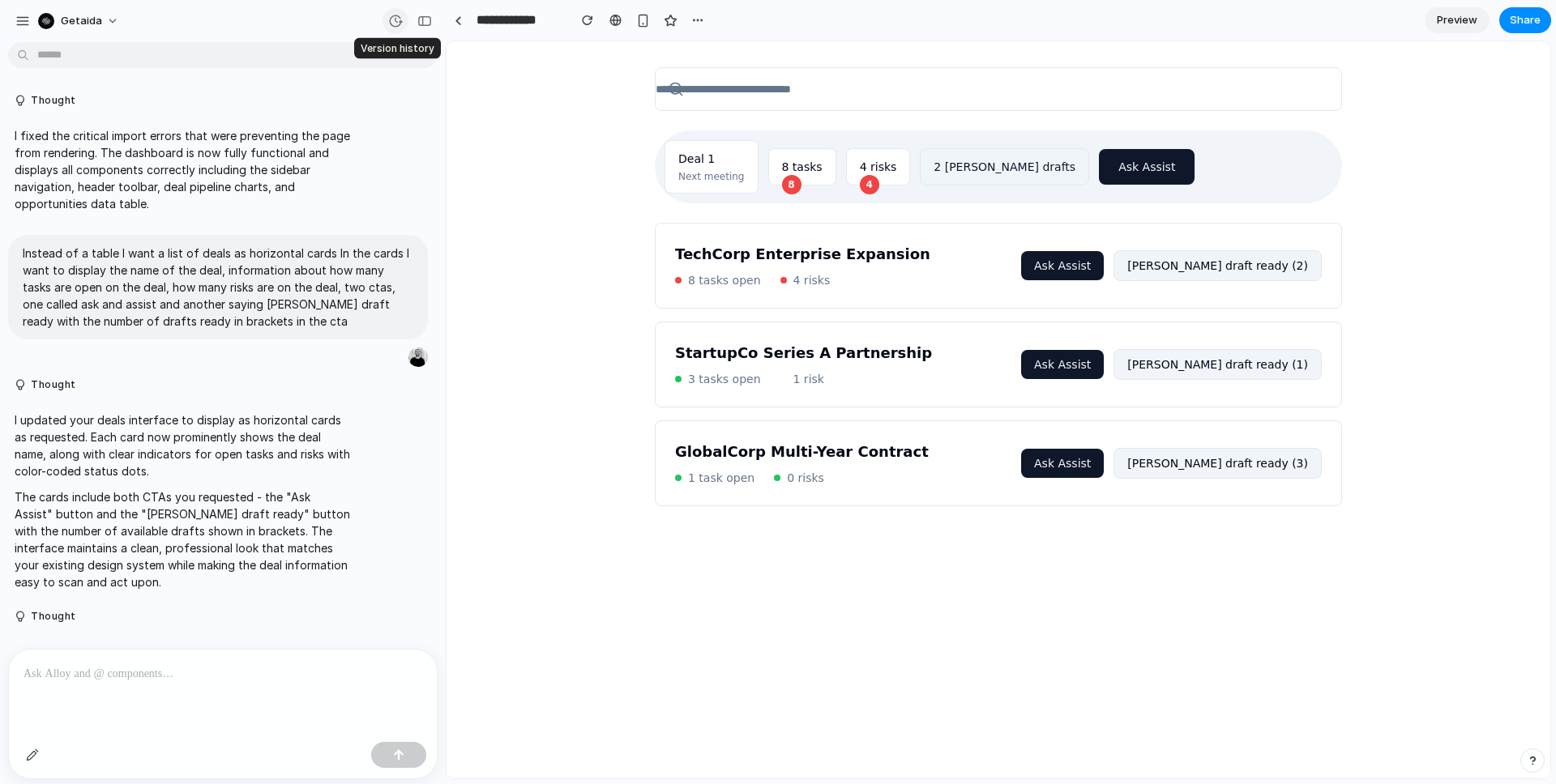
click at [397, 21] on div "button" at bounding box center [395, 21] width 14 height 14
click at [332, 124] on button "Restore" at bounding box center [357, 130] width 60 height 23
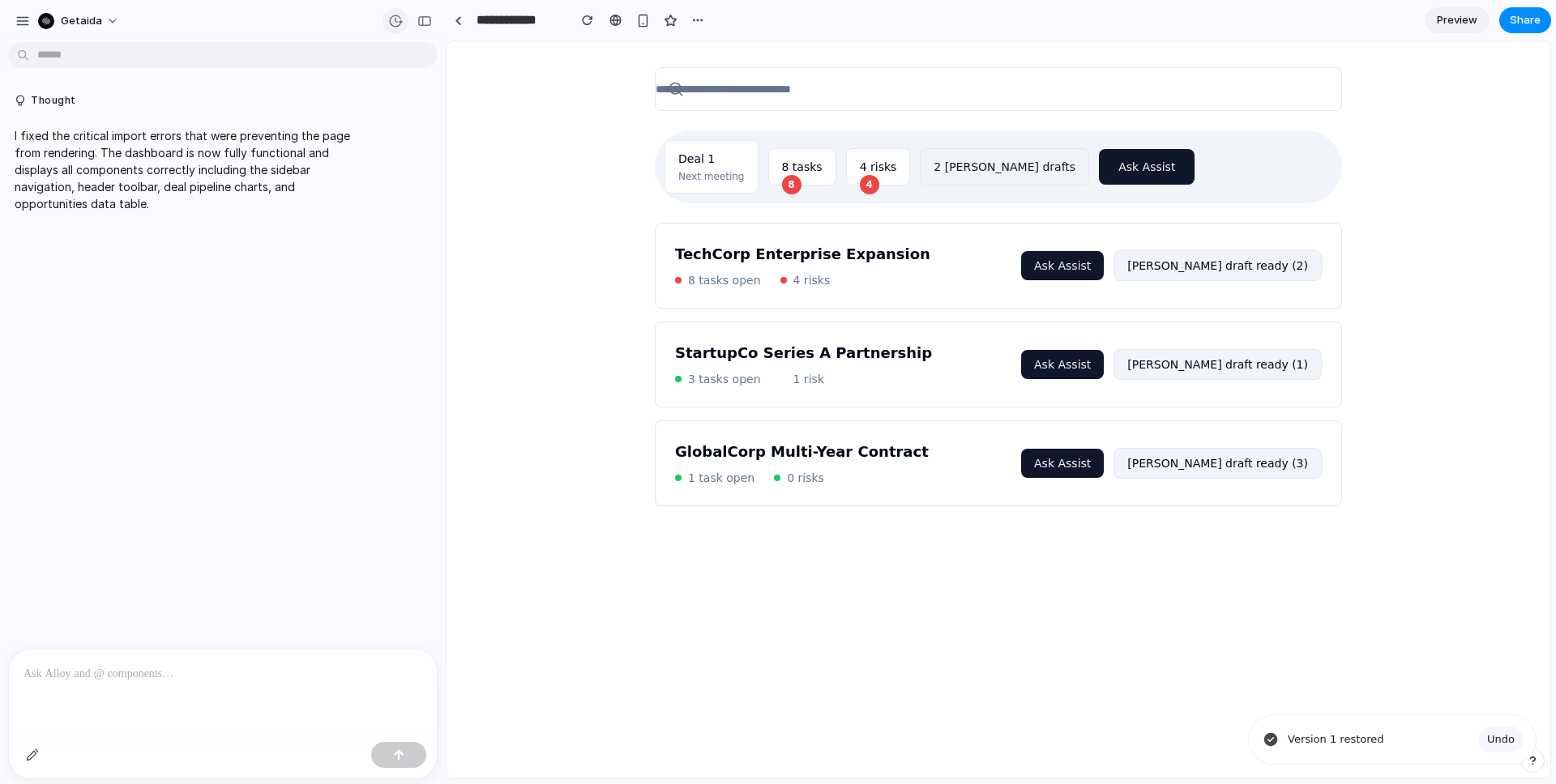
click at [398, 20] on div "button" at bounding box center [395, 21] width 14 height 14
click at [299, 68] on span "v1" at bounding box center [290, 64] width 177 height 17
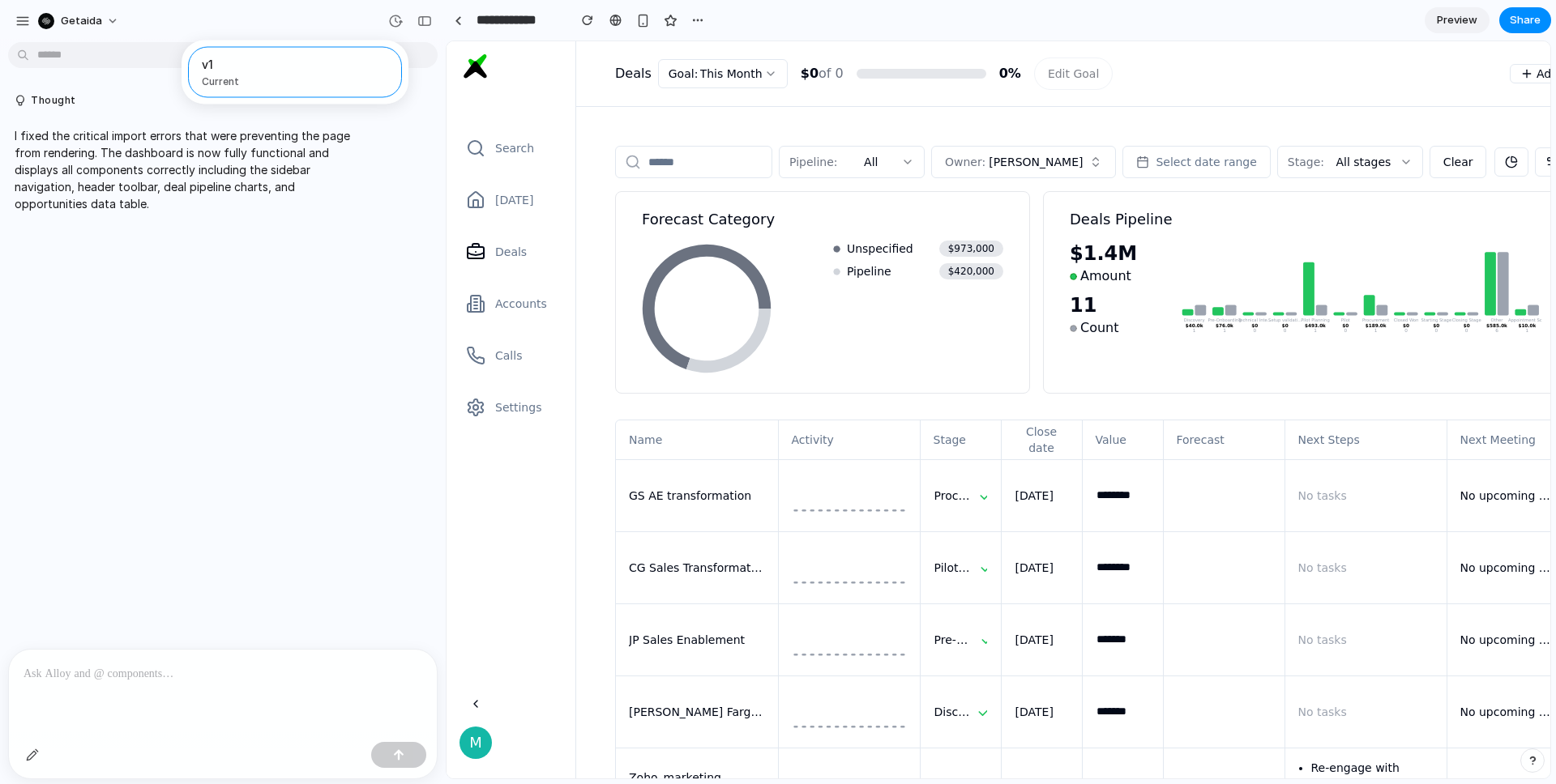
click at [172, 715] on div "v1 Current" at bounding box center [778, 392] width 1556 height 784
click at [169, 694] on div at bounding box center [223, 692] width 428 height 86
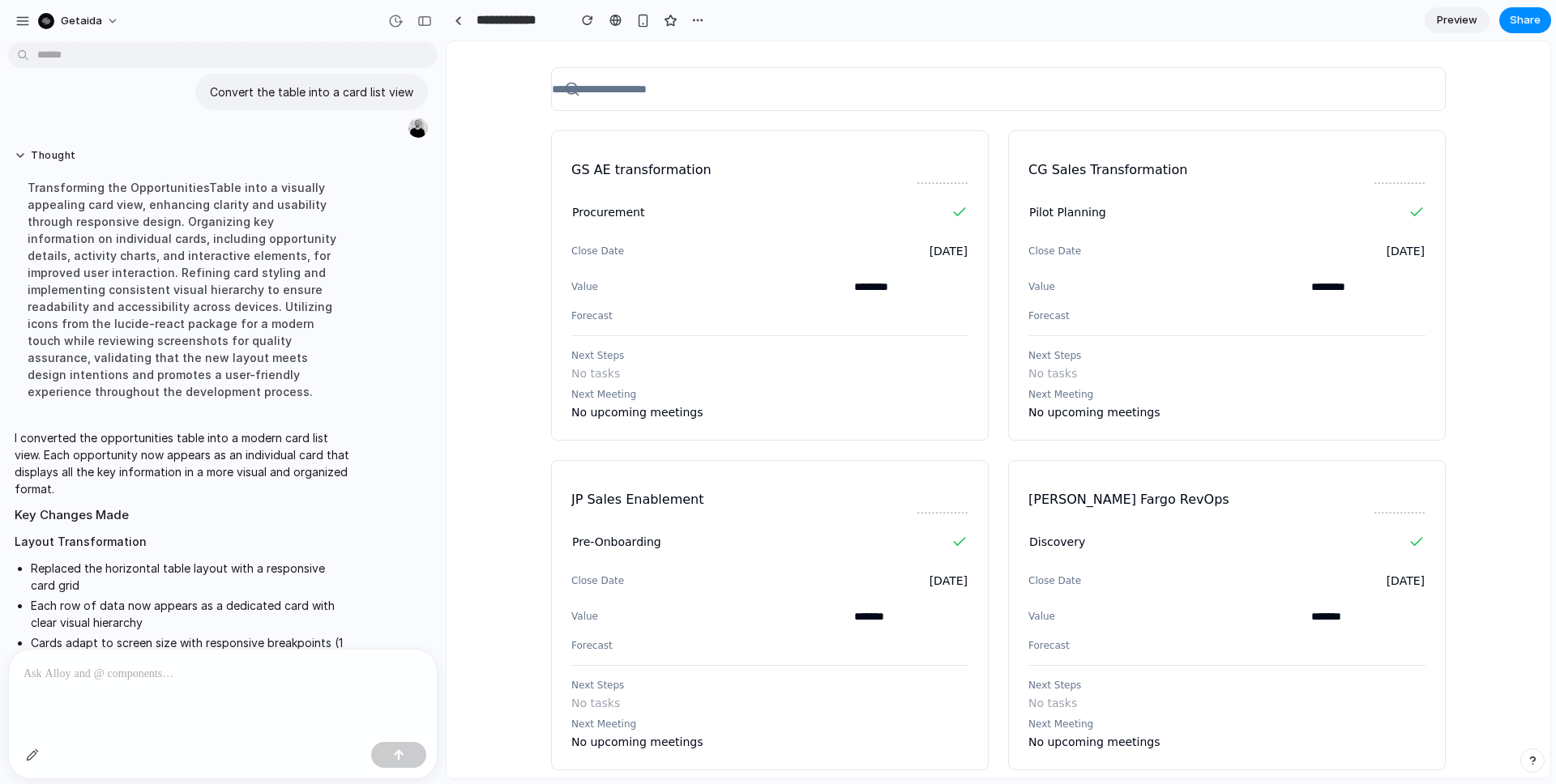
scroll to position [154, 0]
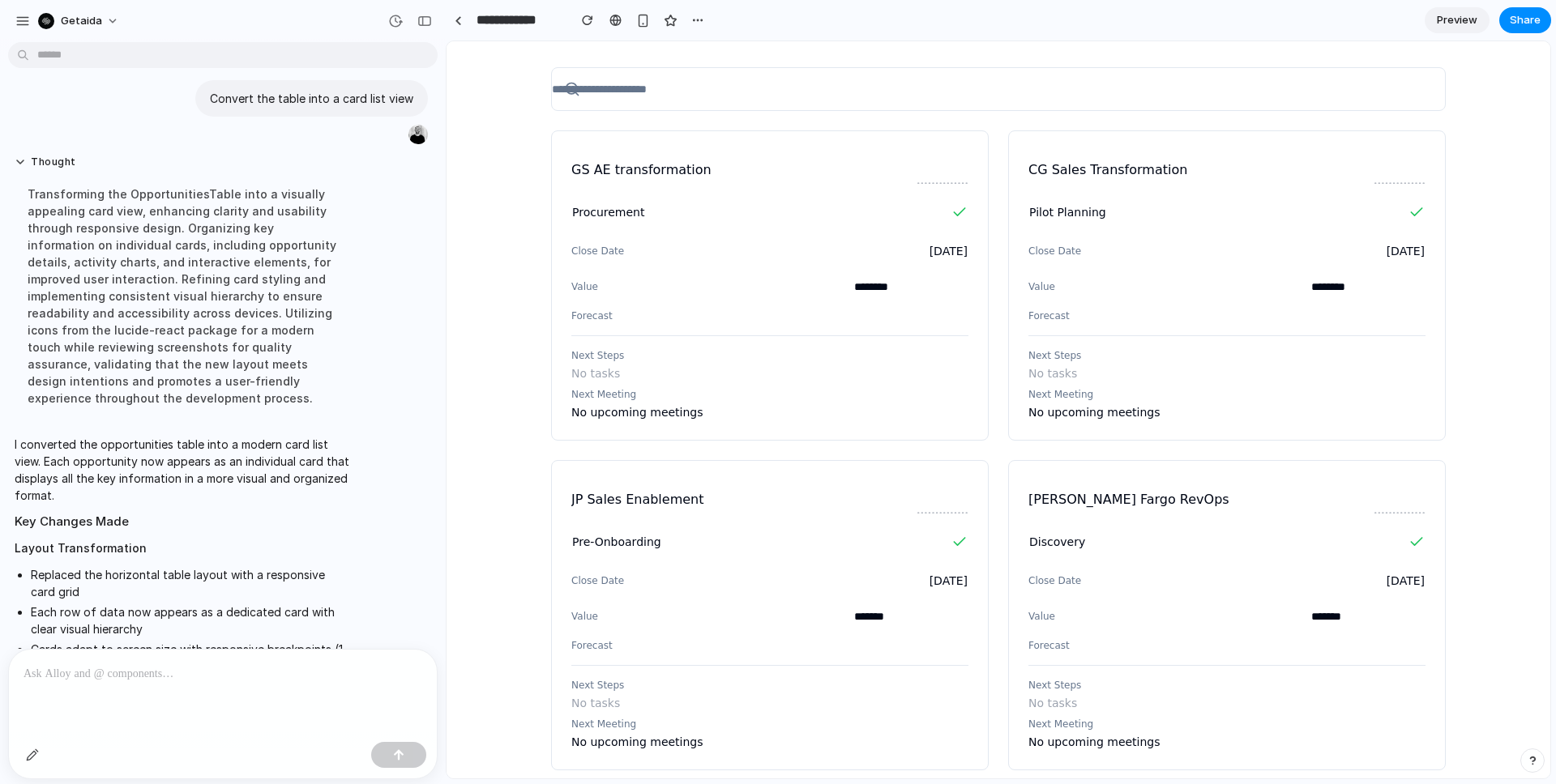
click at [147, 715] on div at bounding box center [223, 692] width 428 height 86
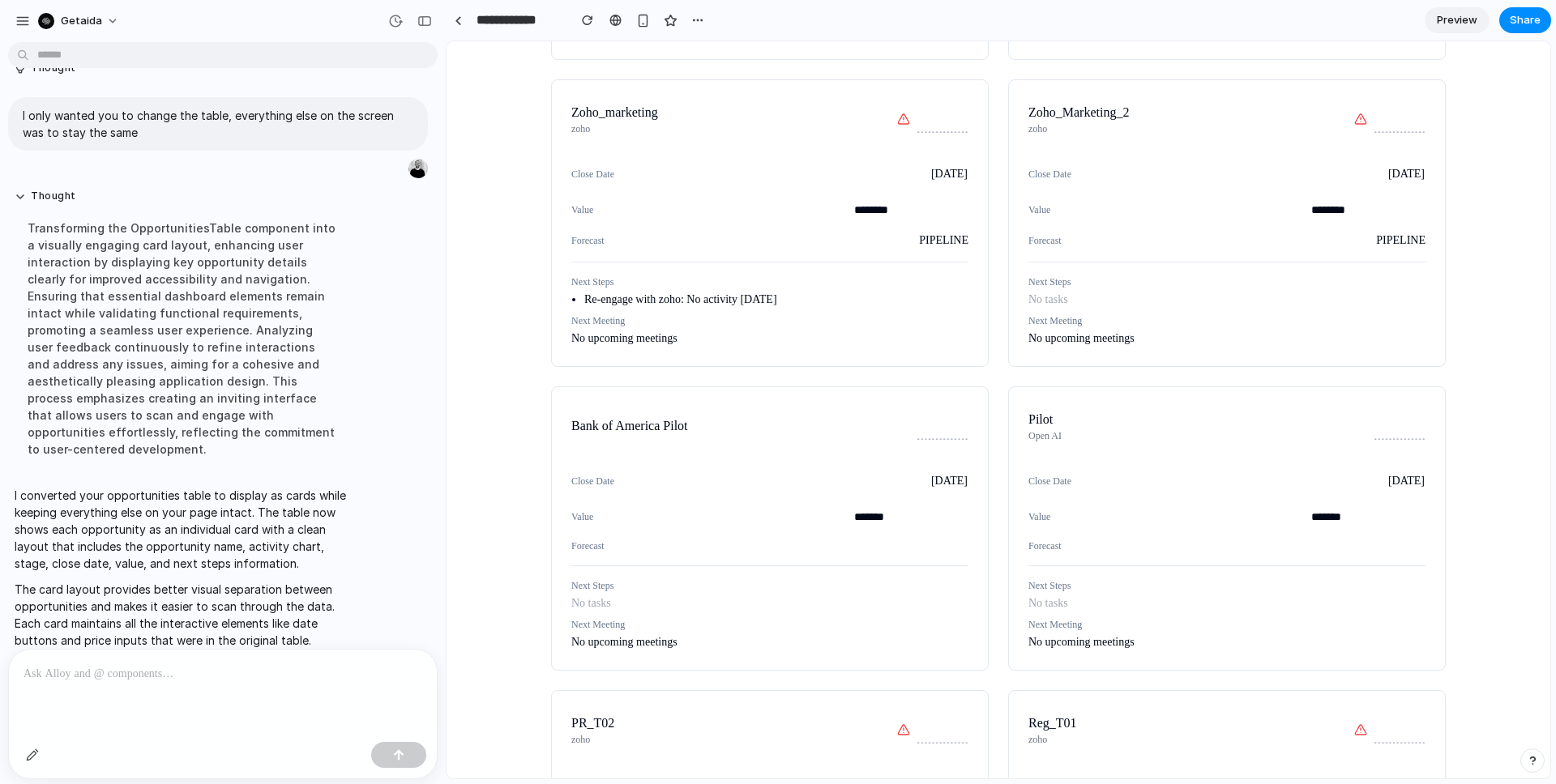
scroll to position [0, 0]
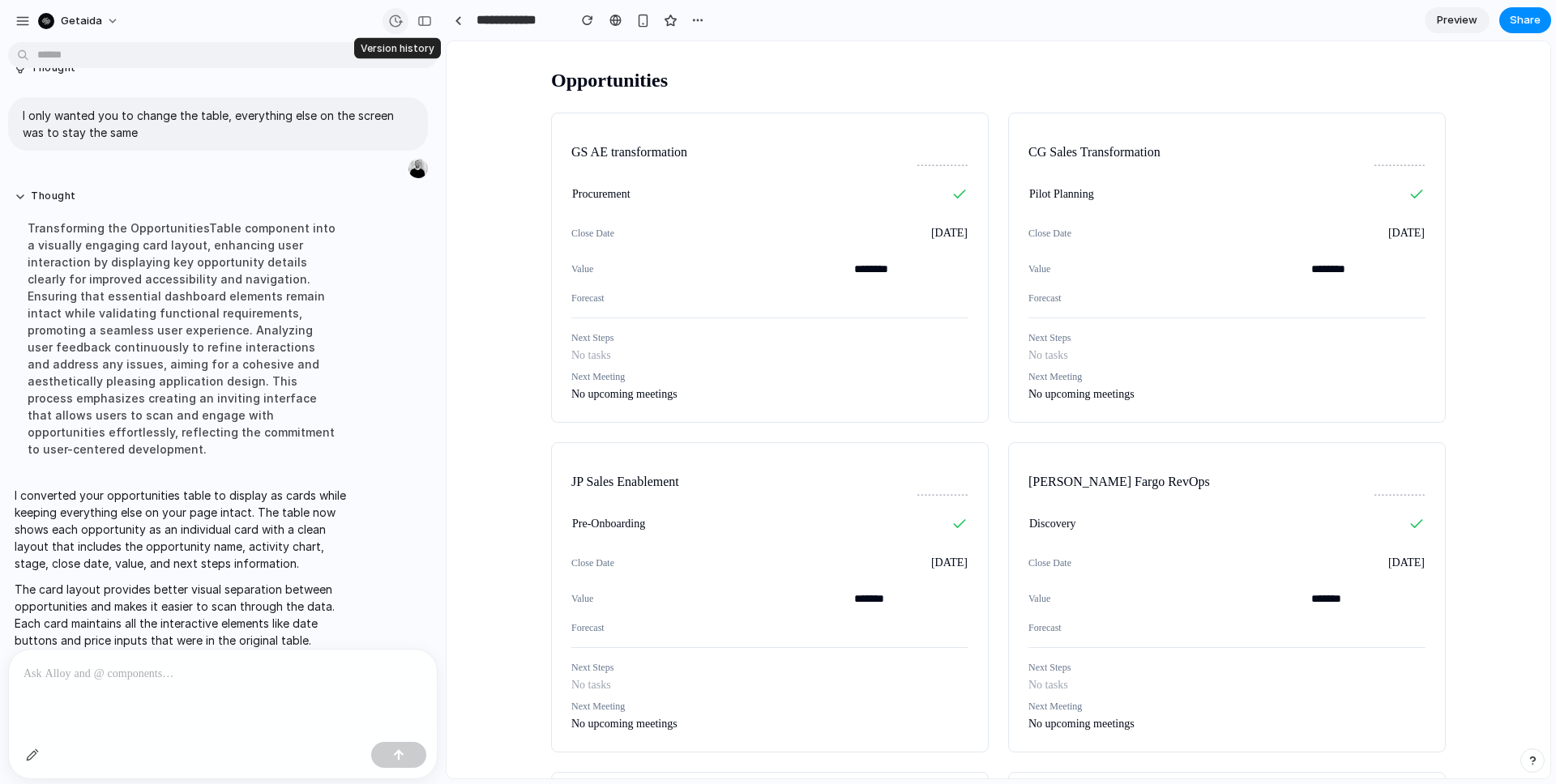
click at [400, 12] on button "button" at bounding box center [395, 21] width 26 height 26
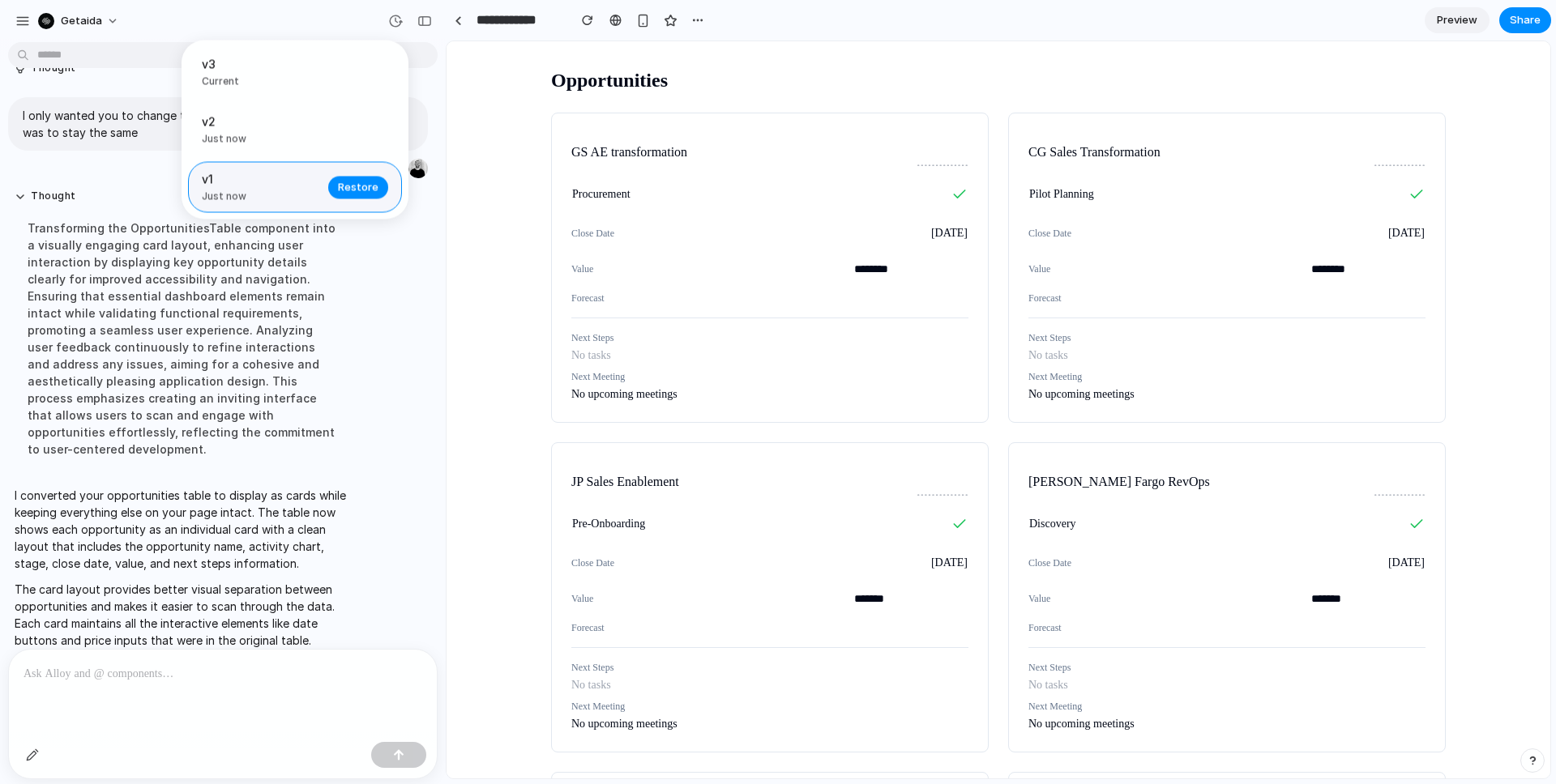
click at [260, 176] on span "v1" at bounding box center [259, 180] width 116 height 17
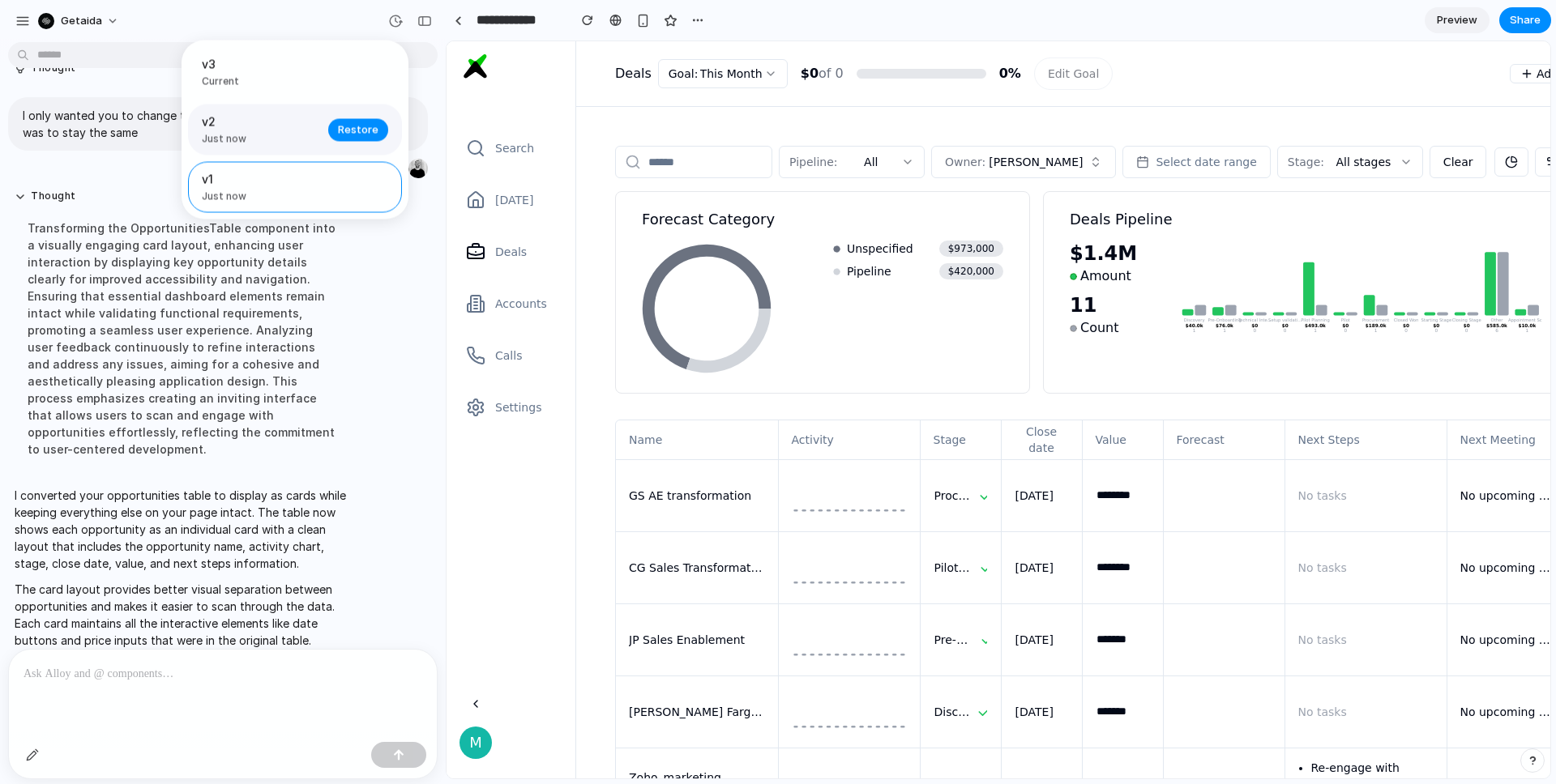
click at [256, 137] on span "Just now" at bounding box center [259, 138] width 116 height 14
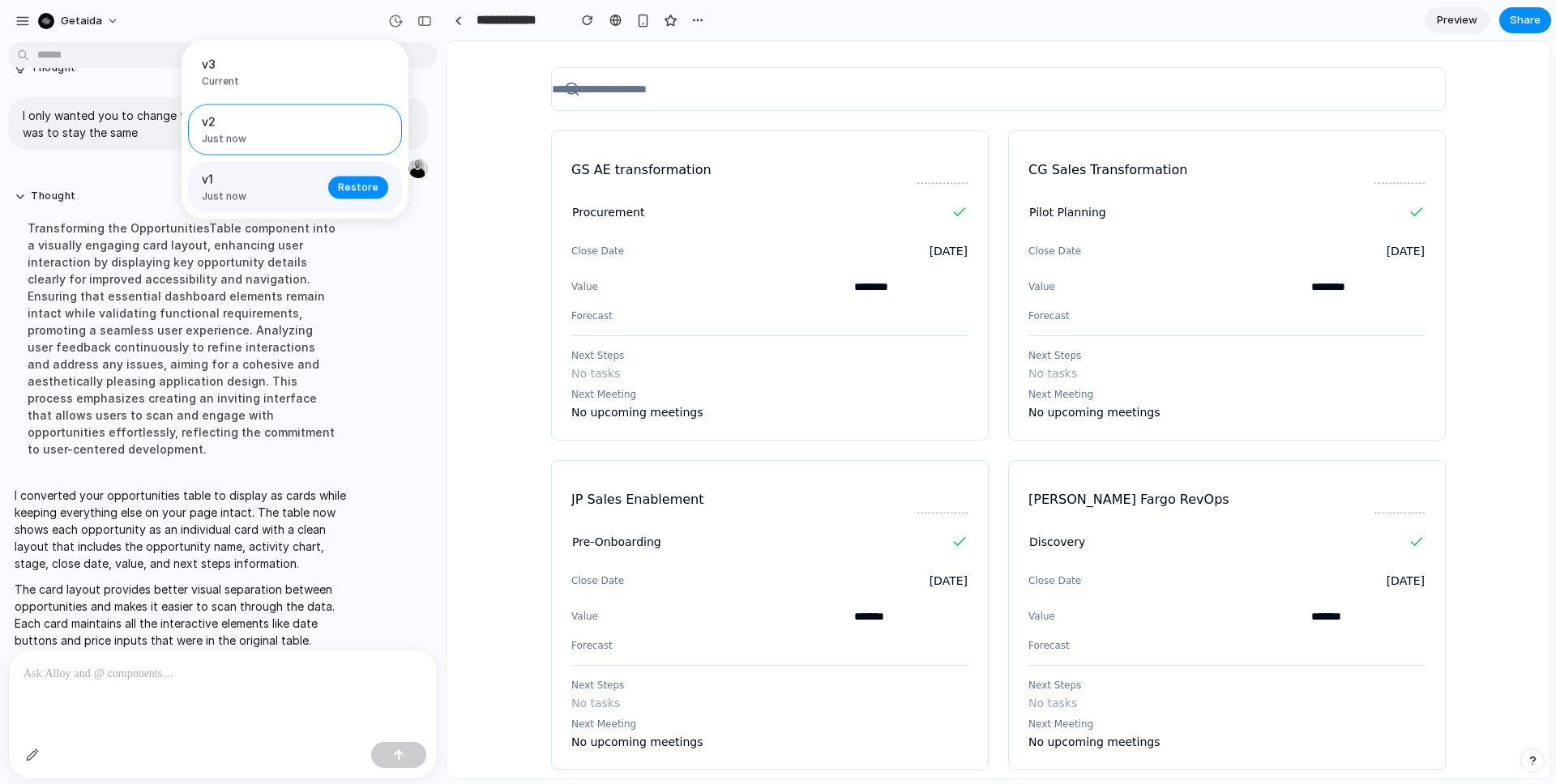
click at [254, 182] on span "v1" at bounding box center [259, 180] width 116 height 17
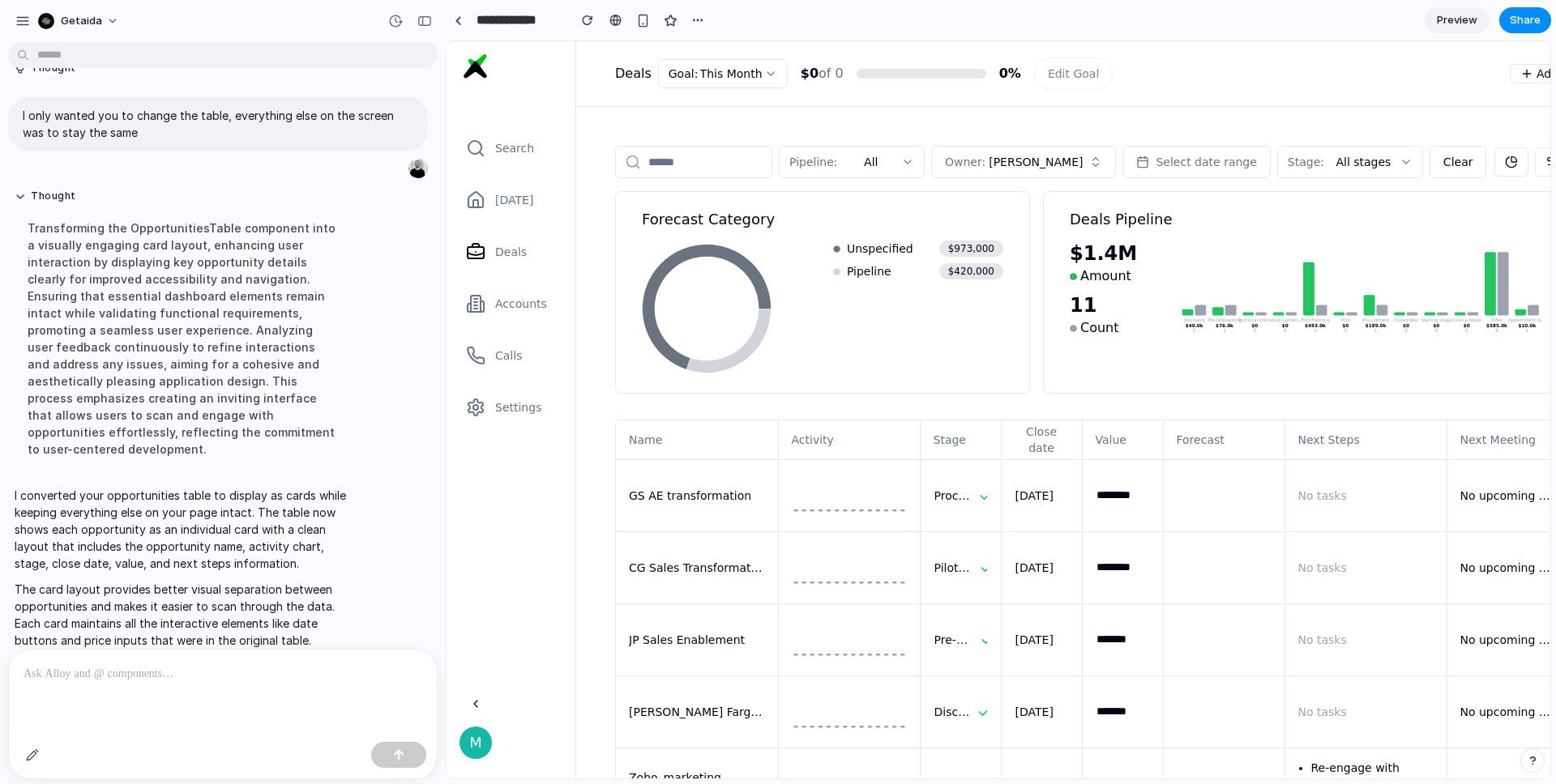
click at [714, 458] on div "v3 Current v2 Just now Restore v1 Just now Restore" at bounding box center [778, 392] width 1556 height 784
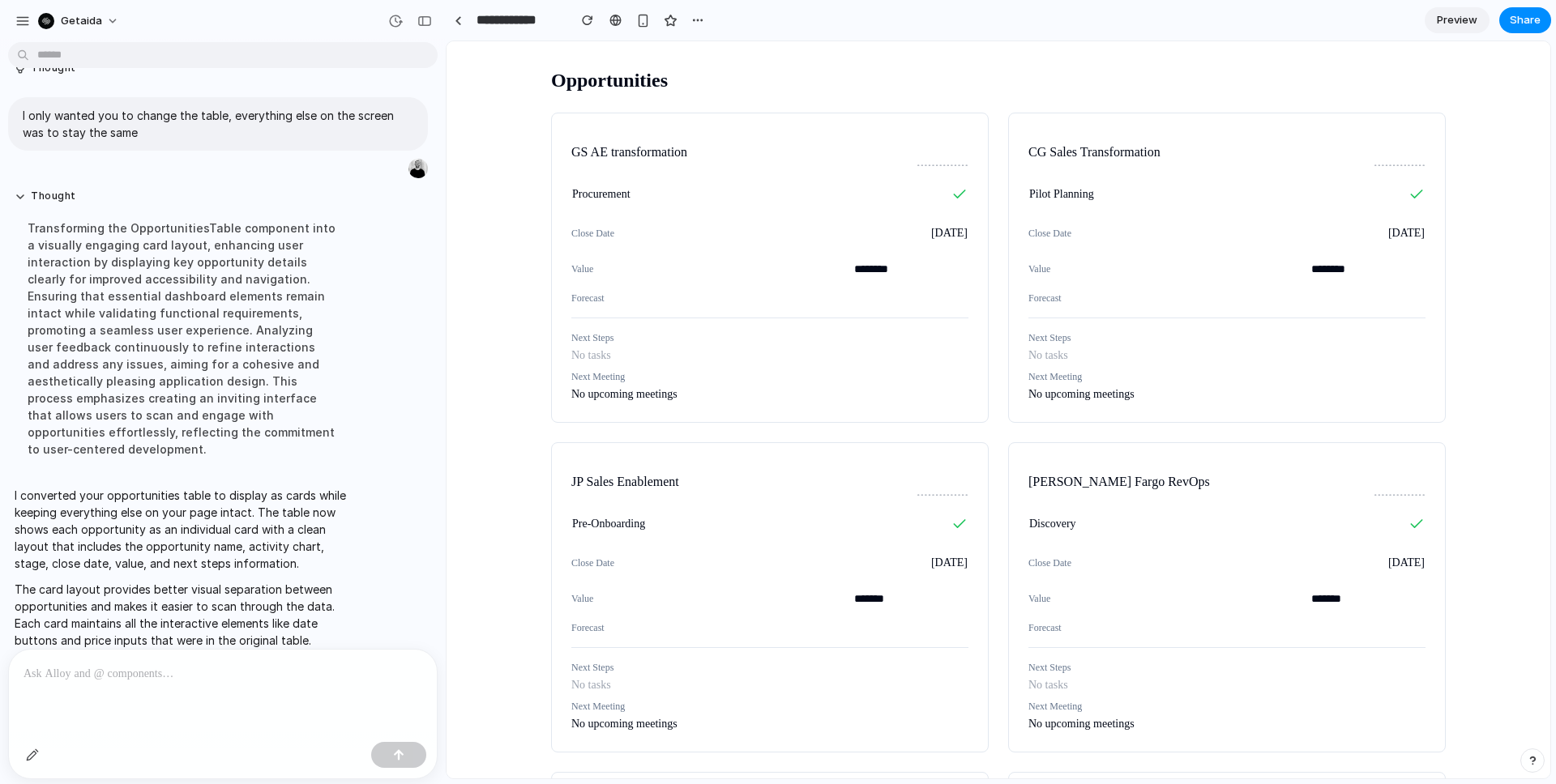
click at [383, 9] on div at bounding box center [395, 21] width 26 height 26
click at [393, 19] on div "button" at bounding box center [395, 21] width 14 height 14
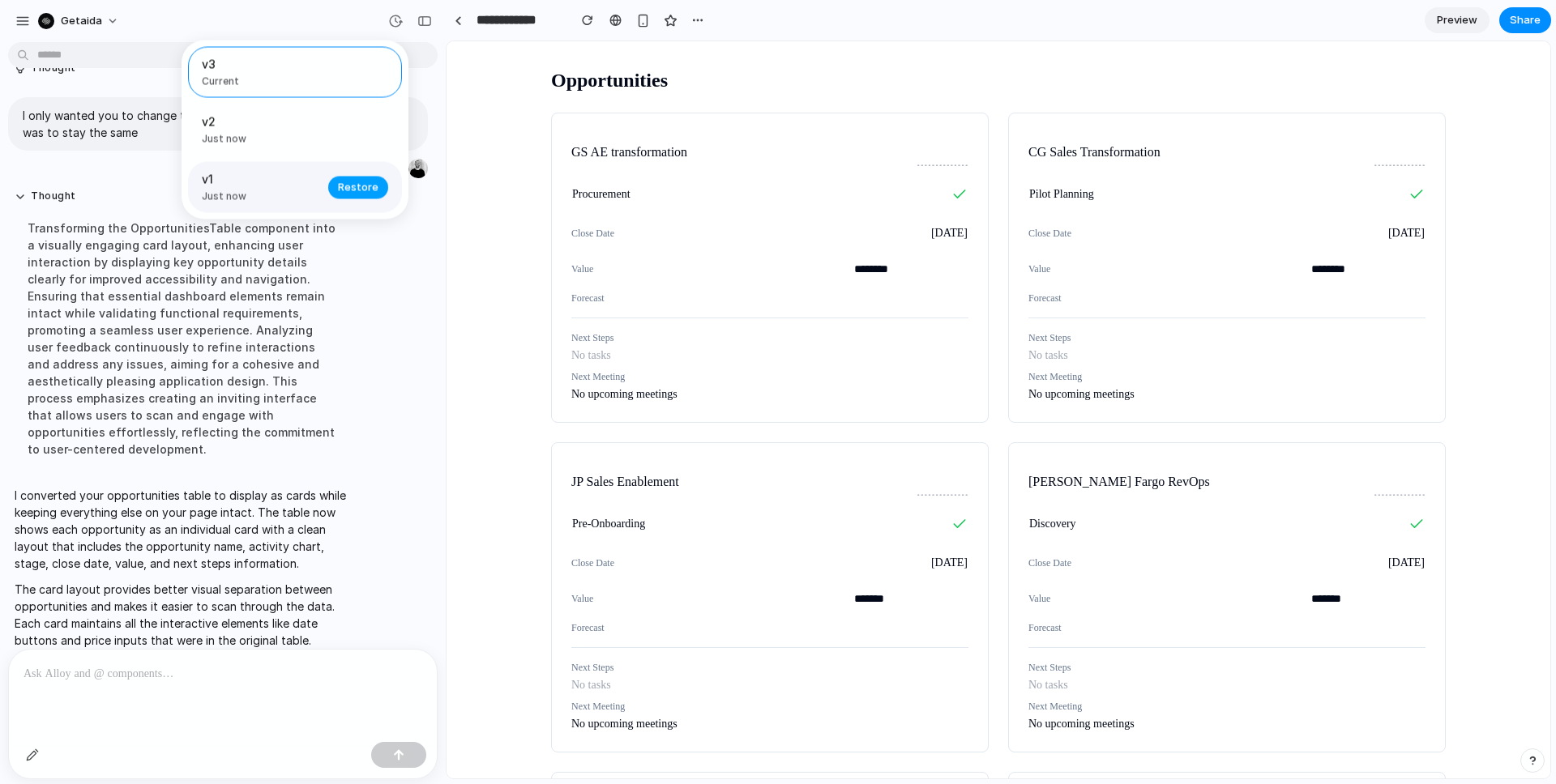
click at [350, 187] on span "Restore" at bounding box center [358, 187] width 41 height 16
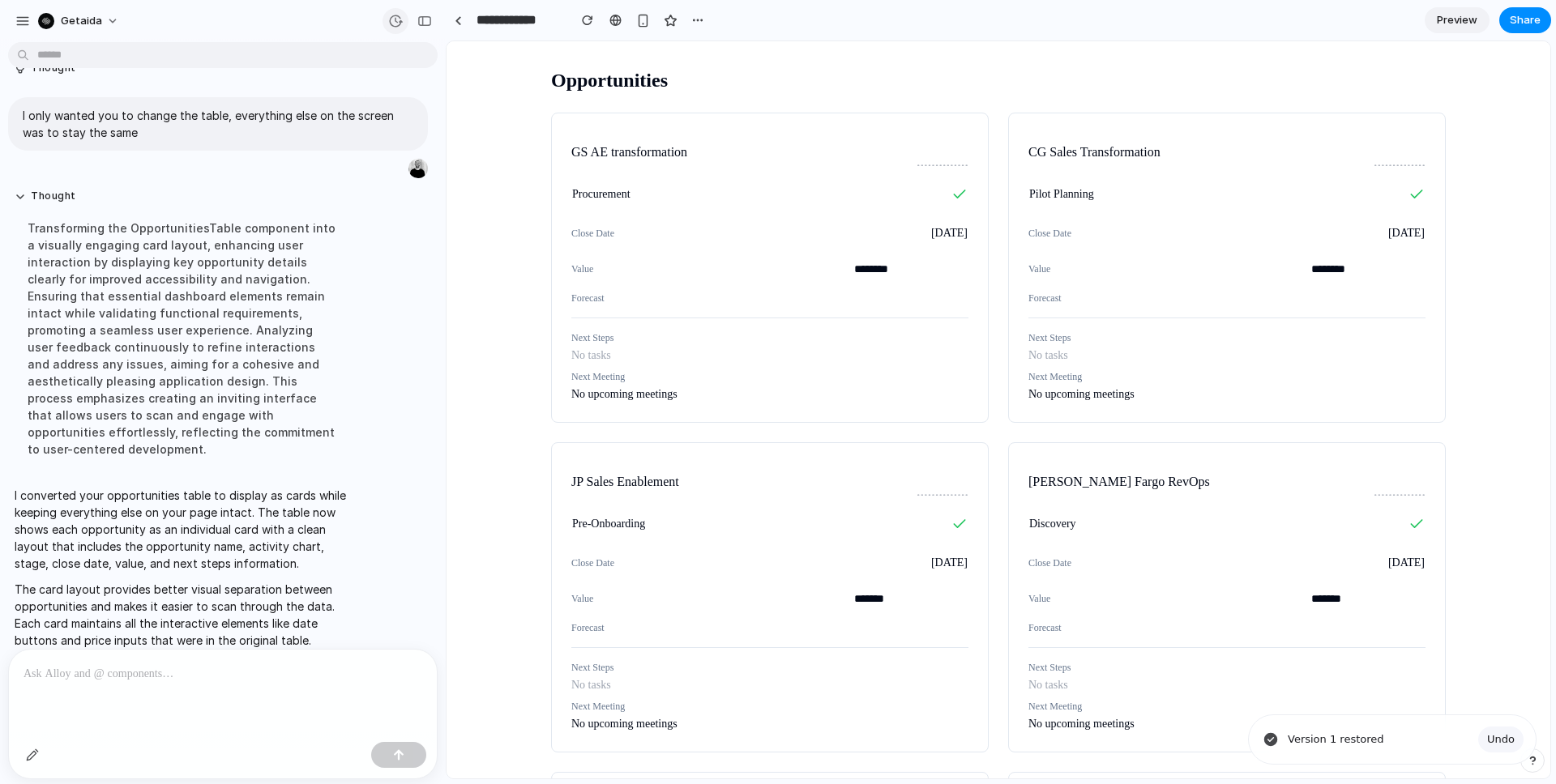
click at [393, 26] on div "button" at bounding box center [395, 21] width 14 height 14
click at [312, 82] on span "Current" at bounding box center [290, 81] width 177 height 14
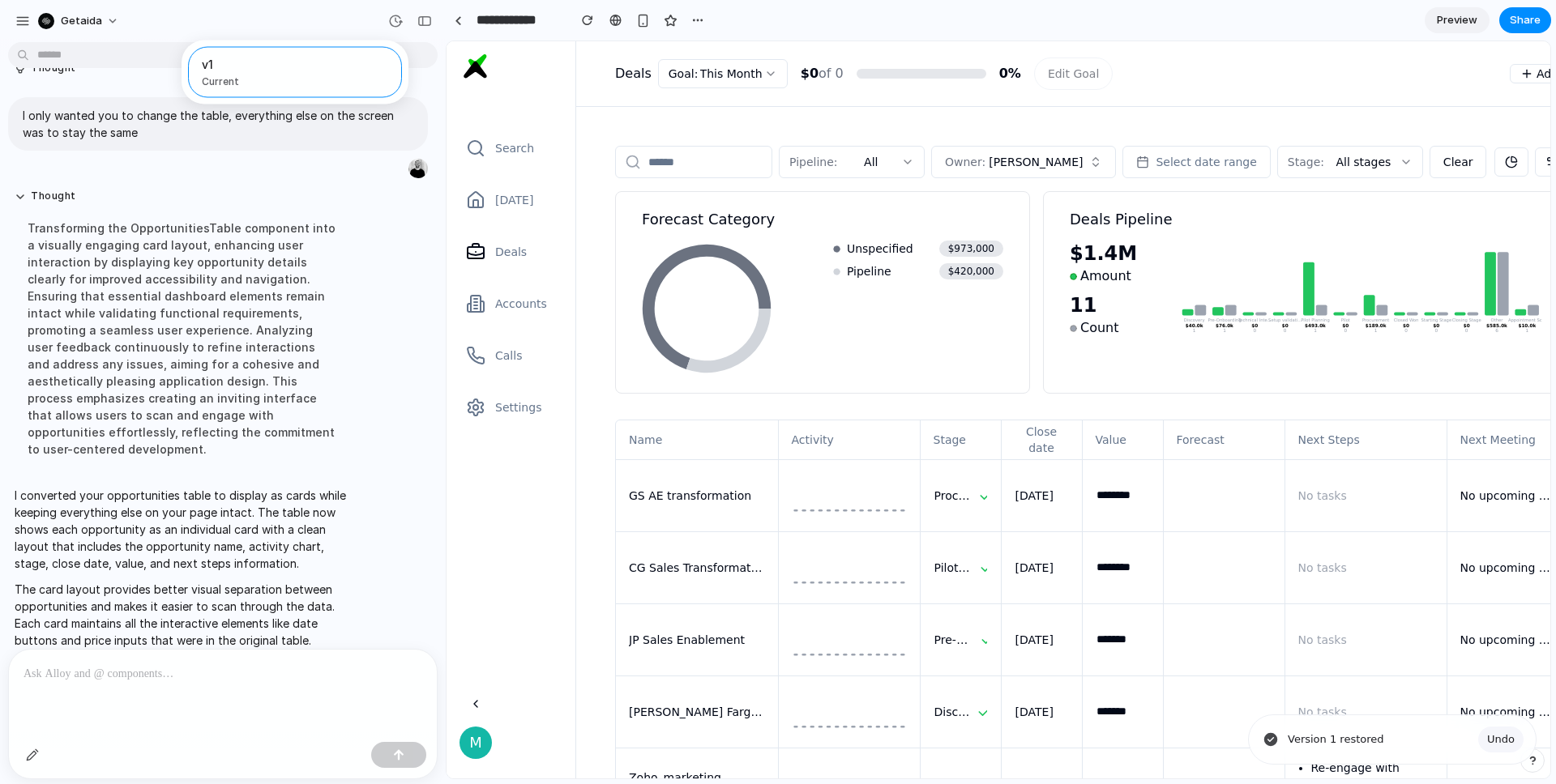
click at [676, 427] on div "v1 Current" at bounding box center [778, 392] width 1556 height 784
click at [35, 754] on div "button" at bounding box center [32, 756] width 13 height 13
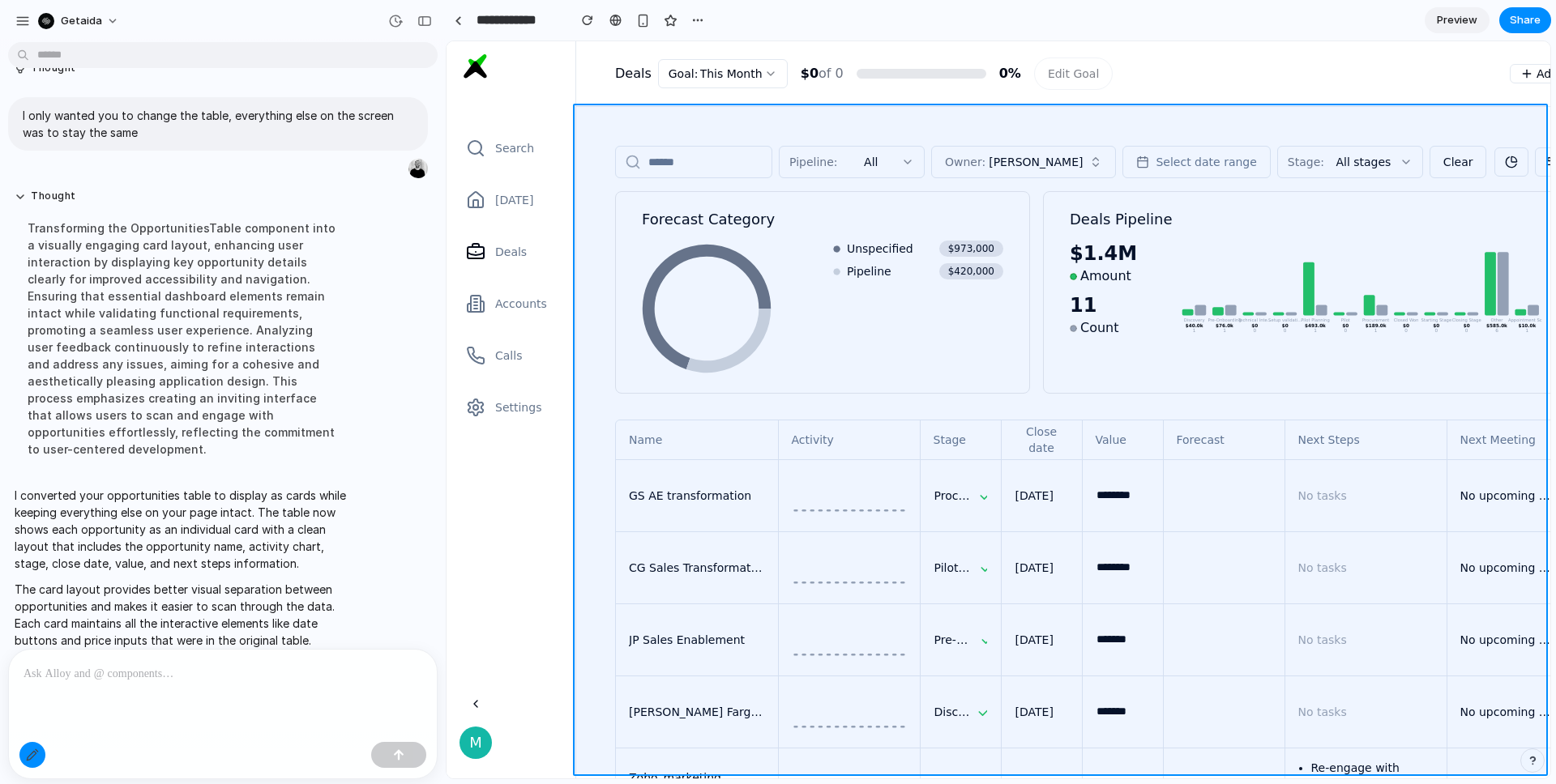
drag, startPoint x: 613, startPoint y: 420, endPoint x: 594, endPoint y: 377, distance: 47.0
click at [594, 377] on div at bounding box center [998, 410] width 1102 height 737
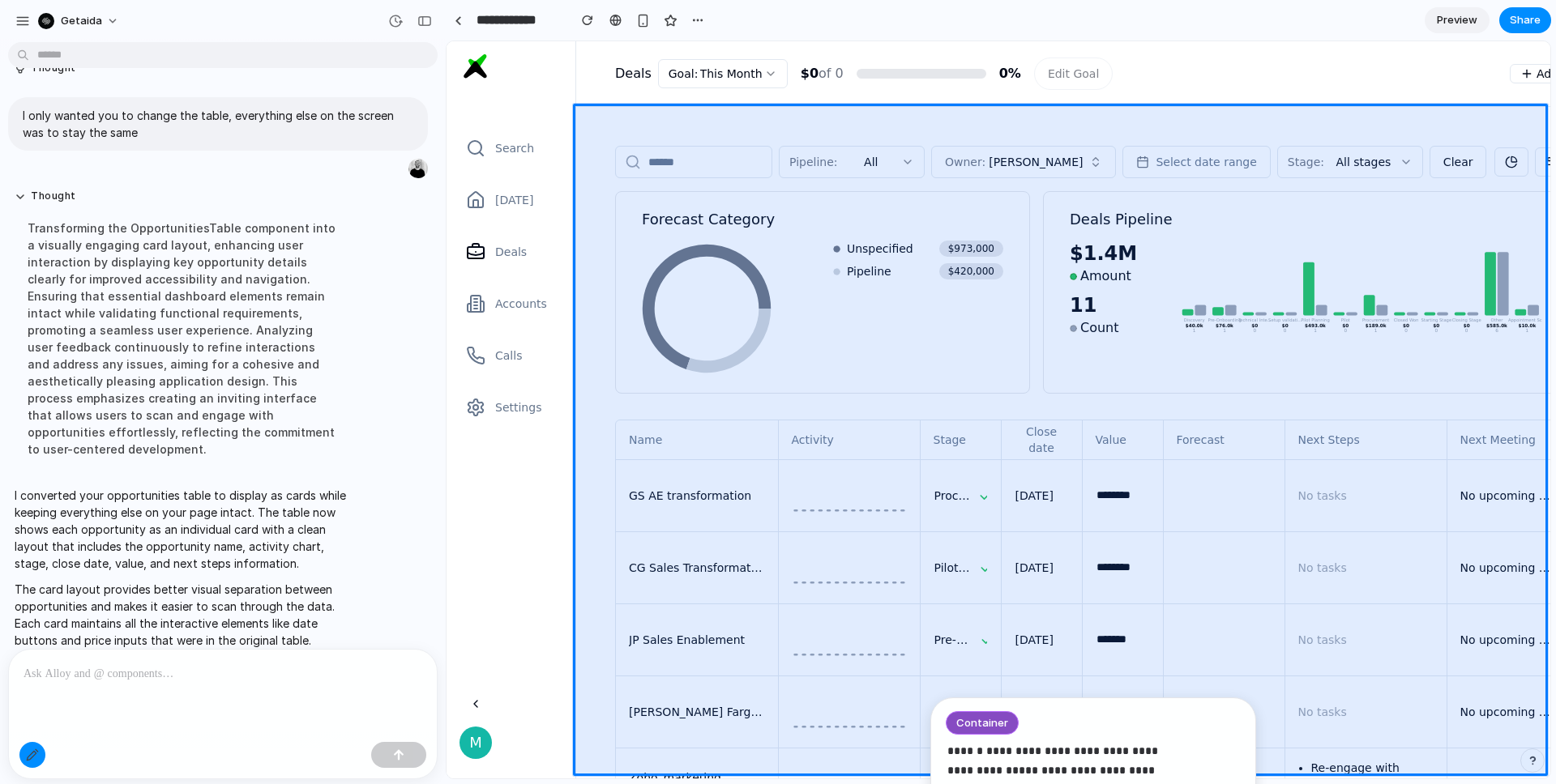
click at [1092, 749] on strong "**********" at bounding box center [1071, 751] width 171 height 11
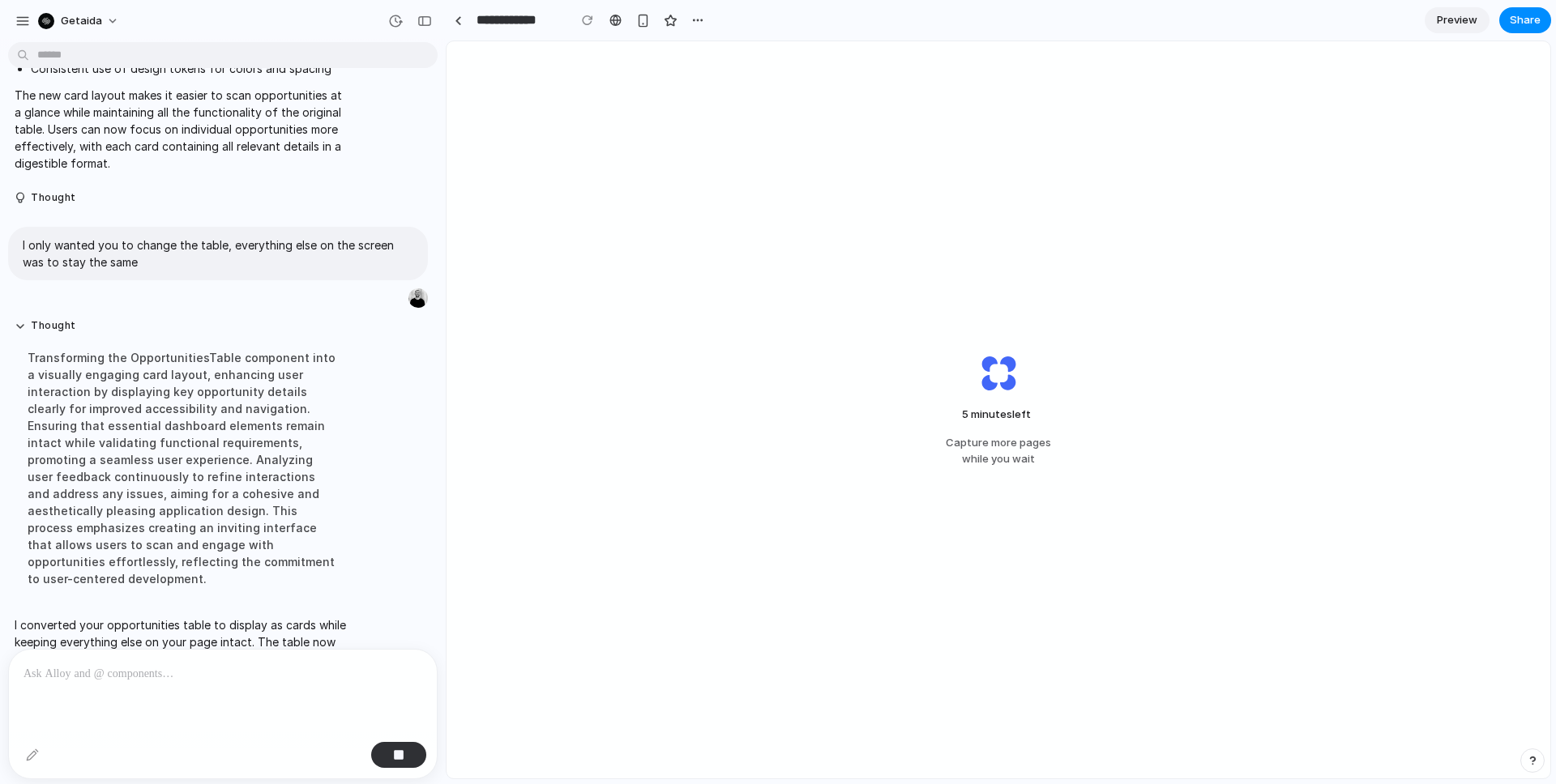
scroll to position [1112, 0]
